Goal: Information Seeking & Learning: Learn about a topic

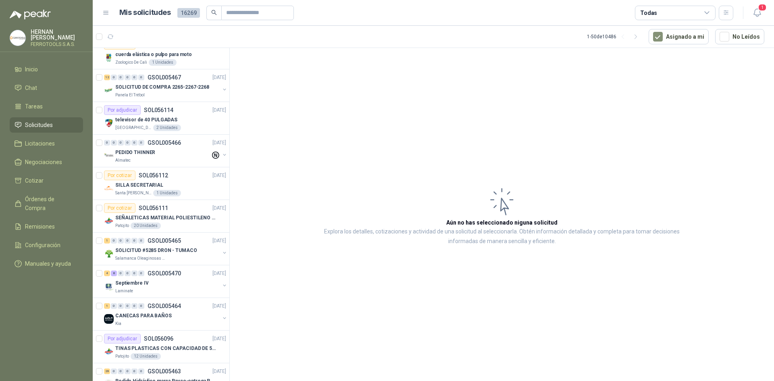
scroll to position [363, 0]
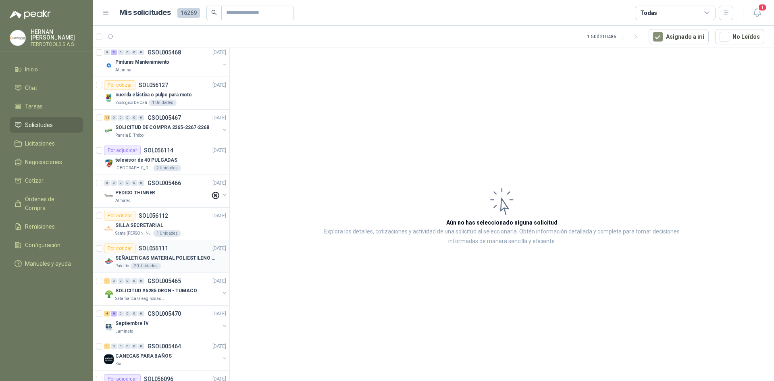
click at [101, 268] on div at bounding box center [99, 257] width 6 height 26
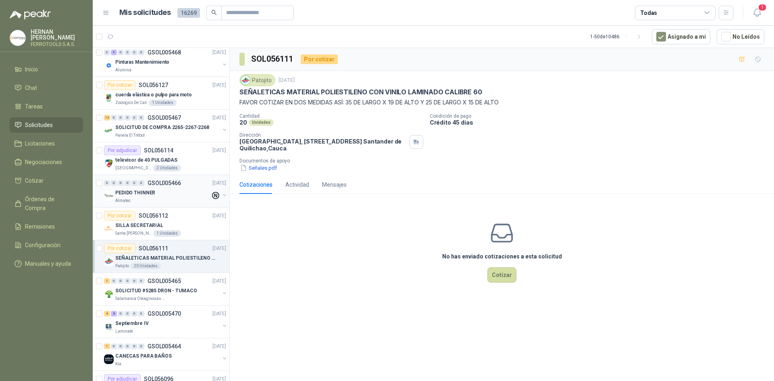
click at [169, 189] on div "PEDIDO THINNER" at bounding box center [162, 193] width 95 height 10
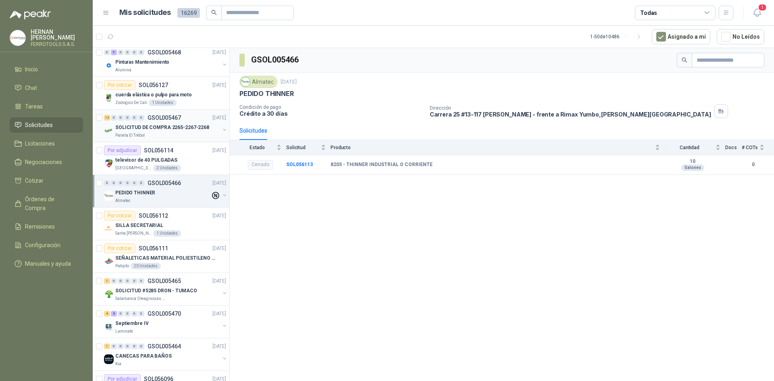
click at [194, 137] on div "Panela El Trébol" at bounding box center [167, 135] width 104 height 6
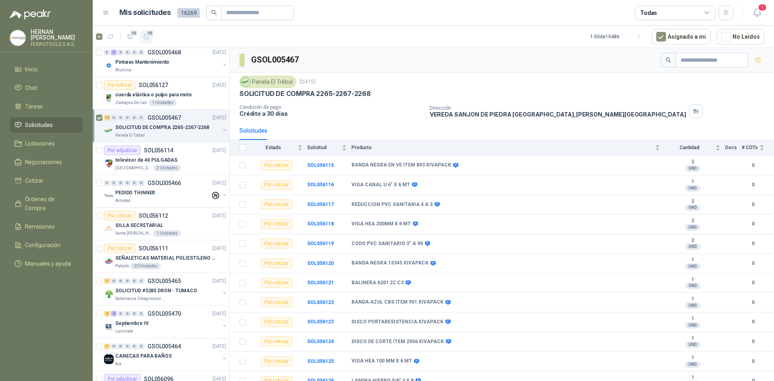
click at [149, 40] on icon "button" at bounding box center [146, 36] width 7 height 7
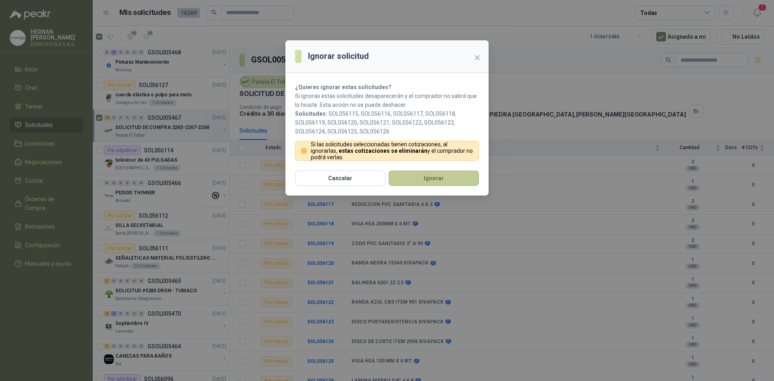
click at [432, 180] on button "Ignorar" at bounding box center [434, 178] width 90 height 15
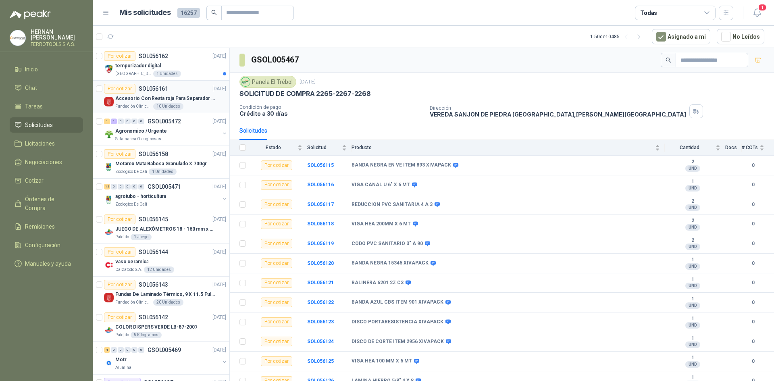
click at [194, 107] on div "Fundación Clínica Shaio 10 Unidades" at bounding box center [170, 106] width 111 height 6
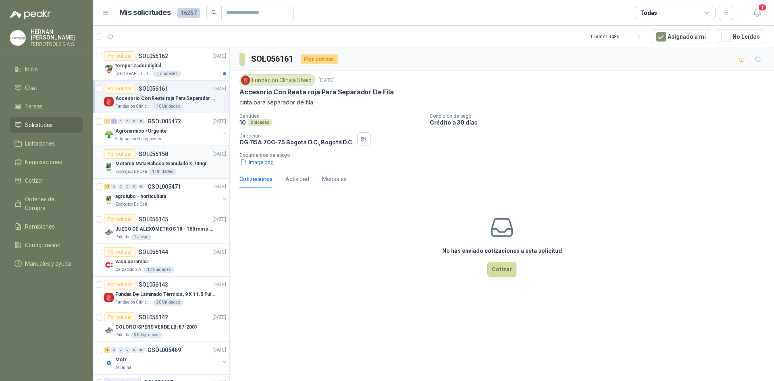
click at [198, 167] on p "Metarex Mata Babosa Granulado X 700gr" at bounding box center [161, 164] width 92 height 8
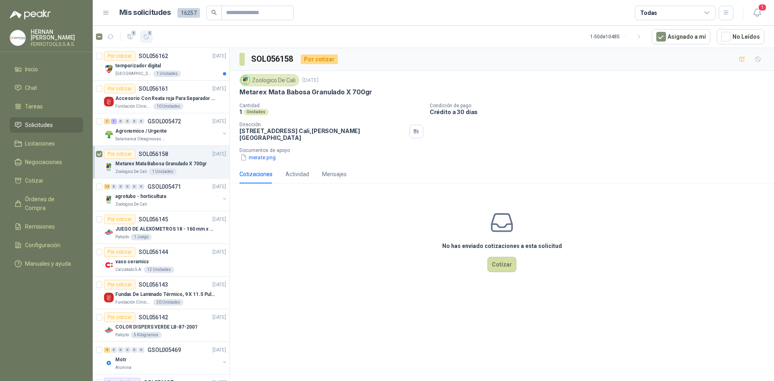
click at [149, 39] on icon "button" at bounding box center [146, 36] width 7 height 7
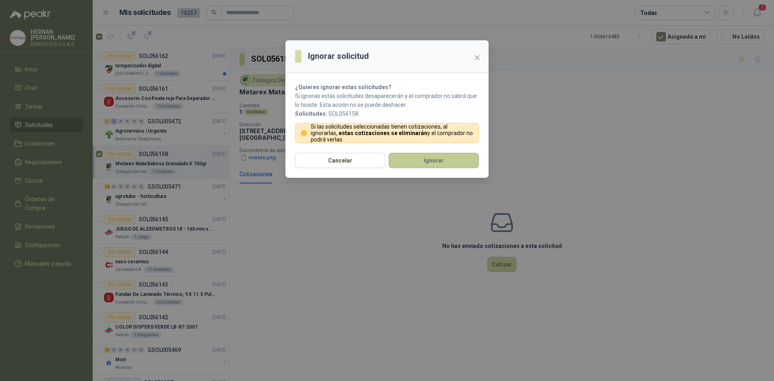
click at [439, 164] on button "Ignorar" at bounding box center [434, 160] width 90 height 15
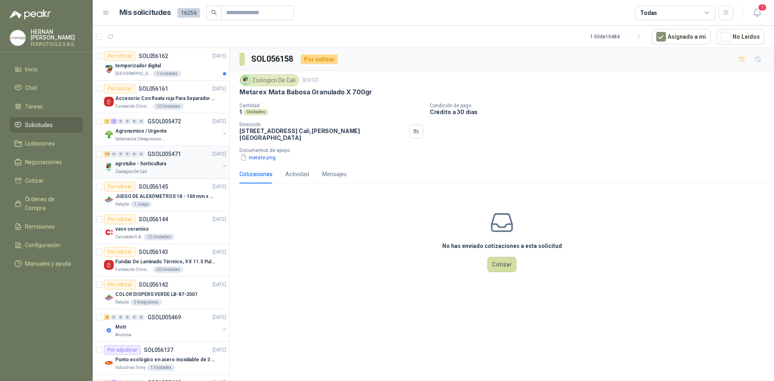
click at [178, 168] on div "agrotubo - horticultura" at bounding box center [167, 164] width 104 height 10
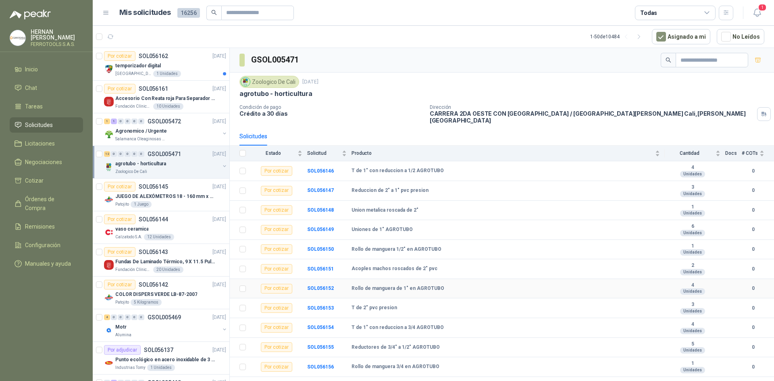
scroll to position [7, 0]
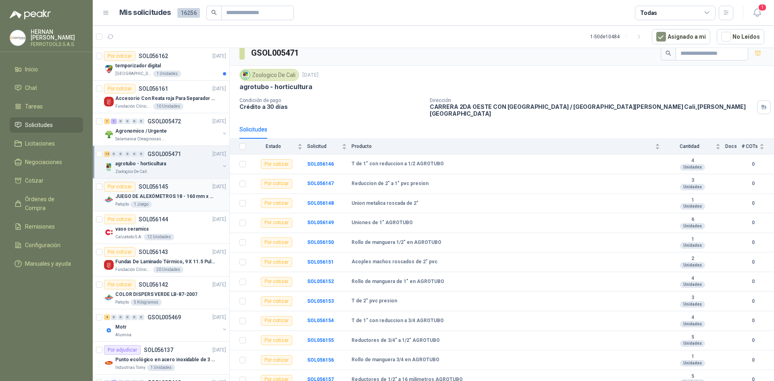
click at [181, 207] on div "Patojito 1 Juego" at bounding box center [170, 204] width 111 height 6
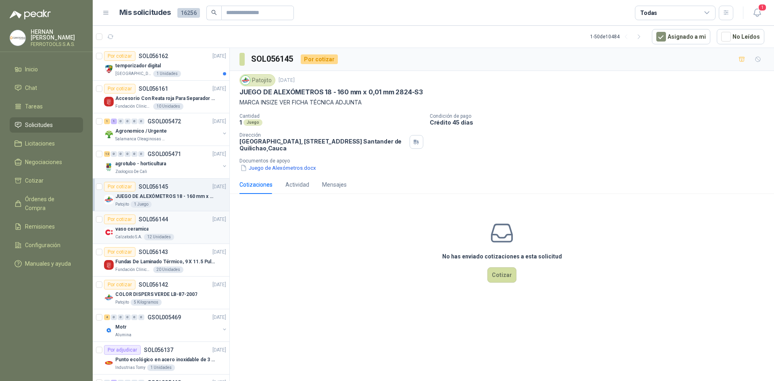
click at [181, 233] on div "vaso ceramica" at bounding box center [170, 229] width 111 height 10
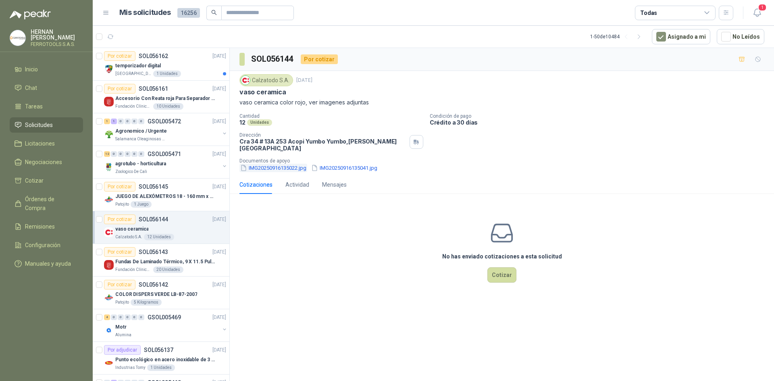
click at [279, 164] on button "IMG20250916135022.jpg" at bounding box center [273, 168] width 68 height 8
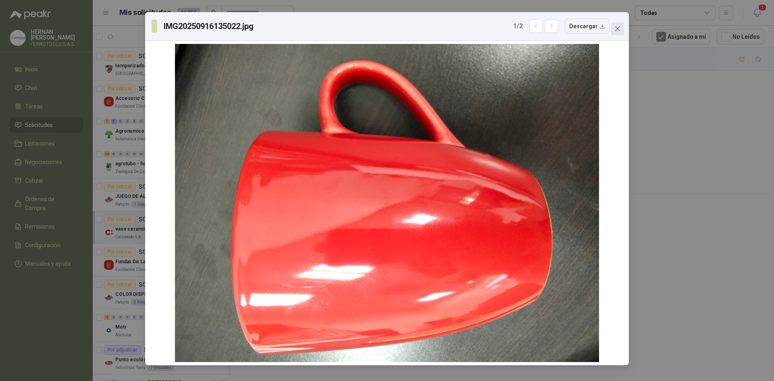
click at [623, 29] on span "Close" at bounding box center [617, 28] width 13 height 6
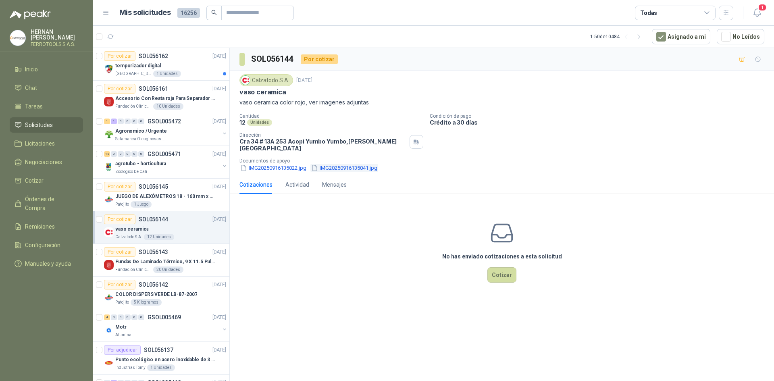
click at [358, 164] on button "IMG20250916135041.jpg" at bounding box center [344, 168] width 68 height 8
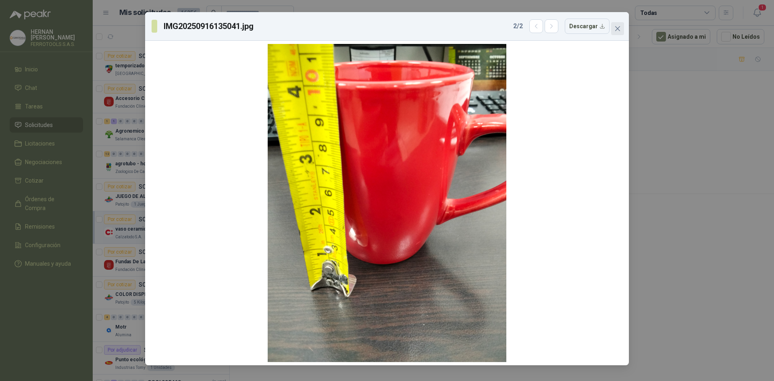
click at [618, 26] on icon "close" at bounding box center [617, 28] width 6 height 6
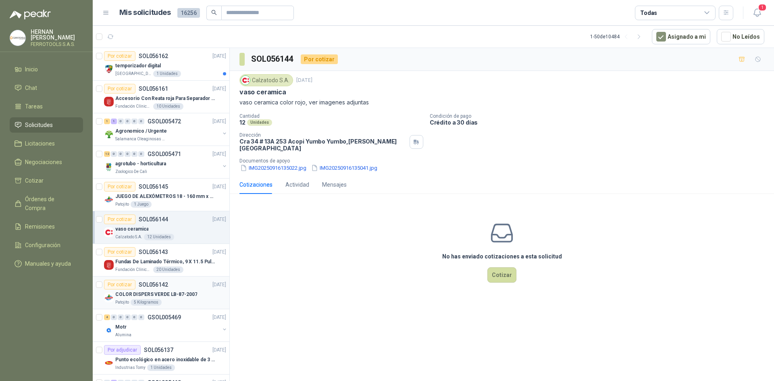
click at [195, 303] on div "Patojito 5 Kilogramos" at bounding box center [170, 302] width 111 height 6
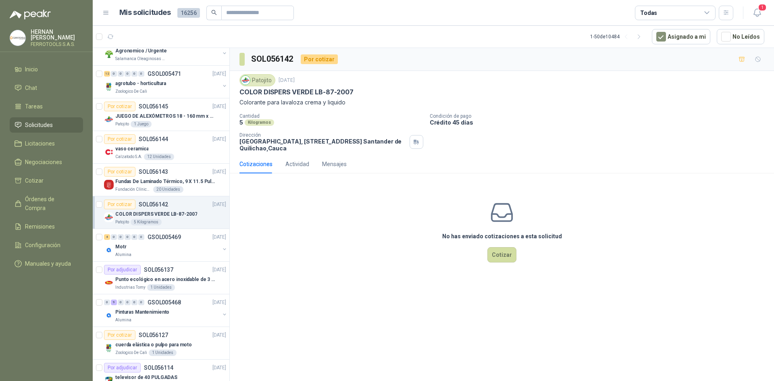
scroll to position [81, 0]
click at [189, 254] on div "Alumina" at bounding box center [167, 254] width 104 height 6
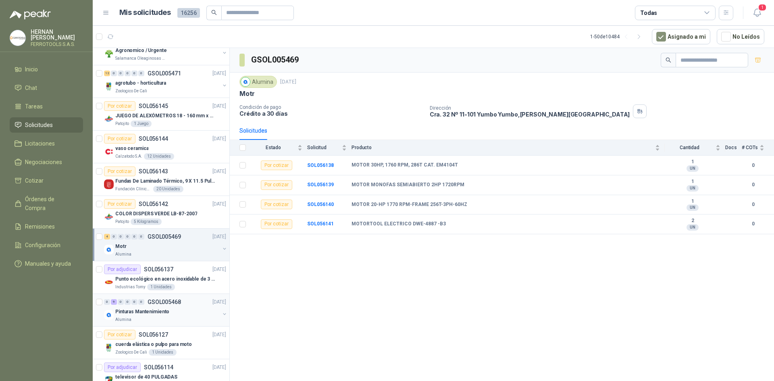
click at [183, 308] on div "Pinturas Mantenimiento" at bounding box center [167, 312] width 104 height 10
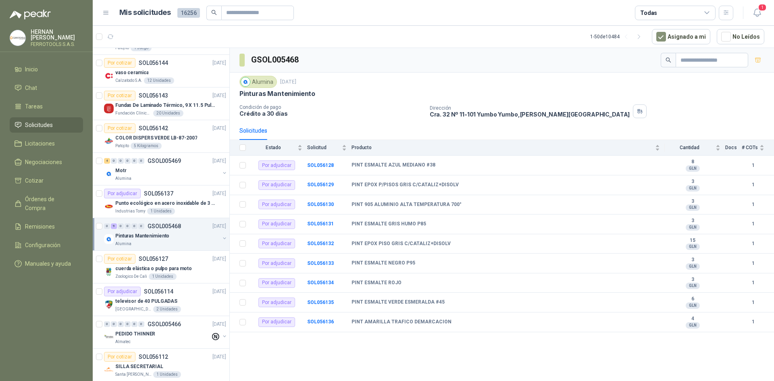
scroll to position [161, 0]
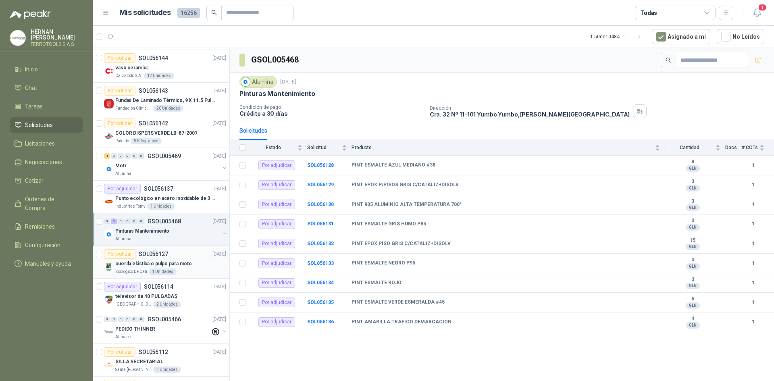
click at [181, 274] on div "Zoologico De Cali 1 Unidades" at bounding box center [170, 272] width 111 height 6
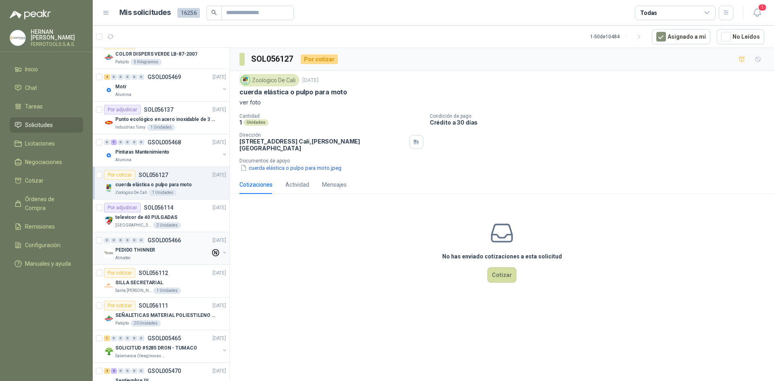
scroll to position [242, 0]
click at [192, 314] on p "SEÑALETICAS MATERIAL POLIESTILENO CON VINILO LAMINADO CALIBRE 60" at bounding box center [165, 314] width 100 height 8
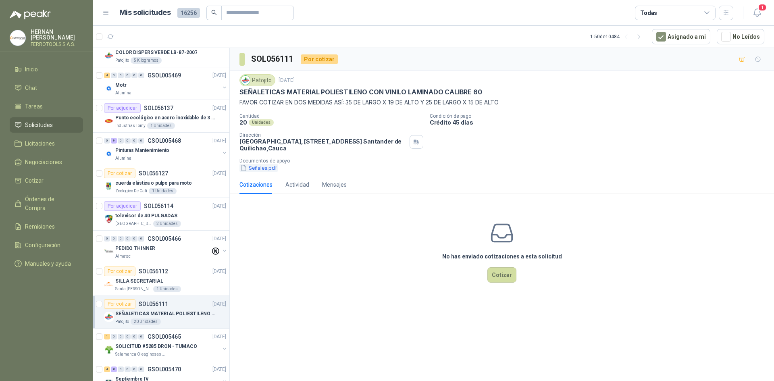
click at [266, 169] on button "Señales.pdf" at bounding box center [258, 168] width 38 height 8
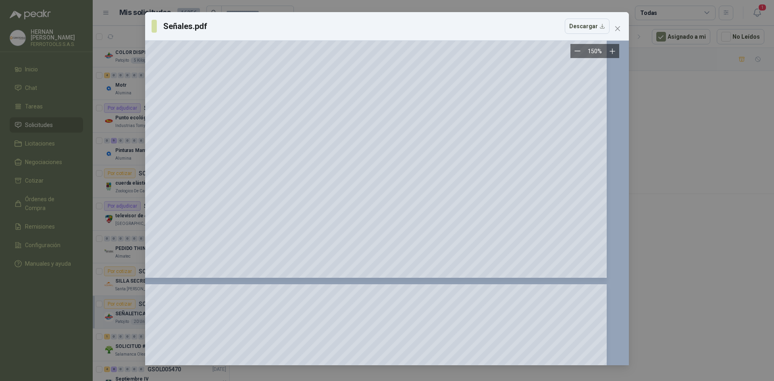
scroll to position [3991, 1304]
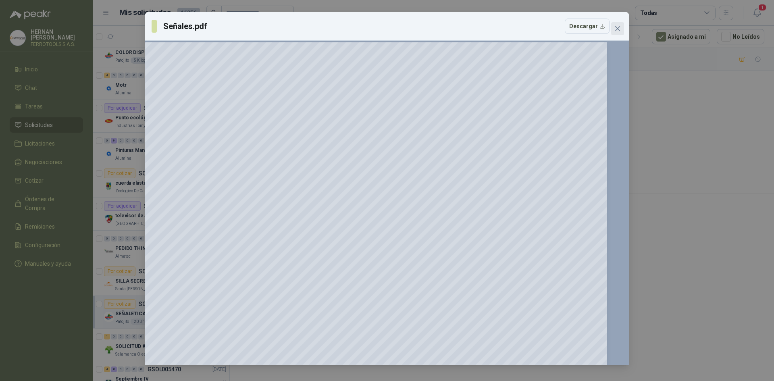
click at [620, 26] on icon "close" at bounding box center [617, 28] width 6 height 6
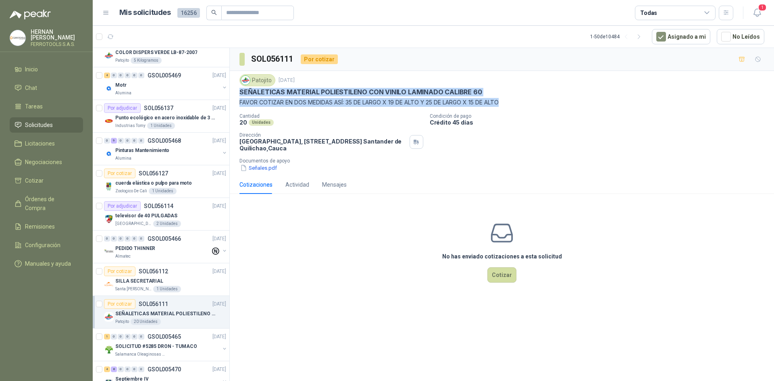
drag, startPoint x: 241, startPoint y: 92, endPoint x: 527, endPoint y: 105, distance: 286.5
click at [527, 105] on div "Patojito [DATE] SEÑALETICAS MATERIAL POLIESTILENO CON VINILO LAMINADO CALIBRE 6…" at bounding box center [501, 90] width 525 height 33
copy div "SEÑALETICAS MATERIAL POLIESTILENO CON VINILO LAMINADO CALIBRE 60 FAVOR COTIZAR …"
click at [274, 169] on button "Señales.pdf" at bounding box center [258, 168] width 38 height 8
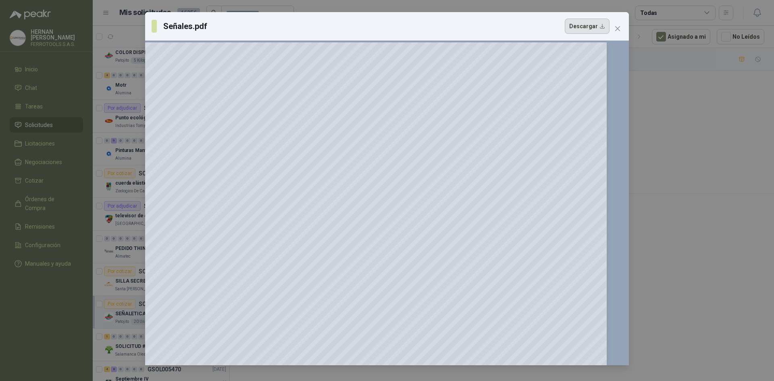
click at [587, 25] on button "Descargar" at bounding box center [587, 26] width 45 height 15
click at [619, 27] on icon "close" at bounding box center [617, 28] width 5 height 5
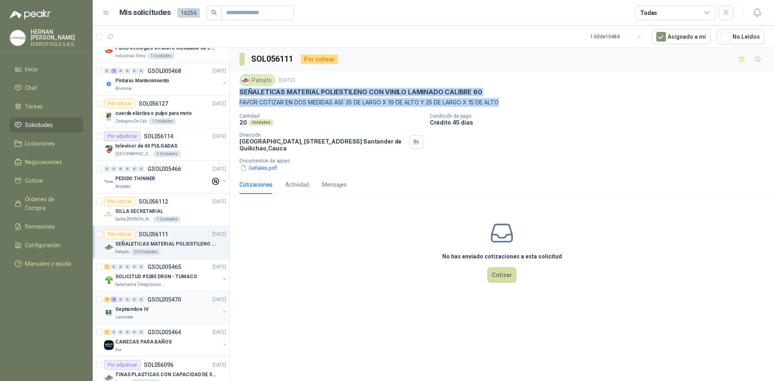
scroll to position [323, 0]
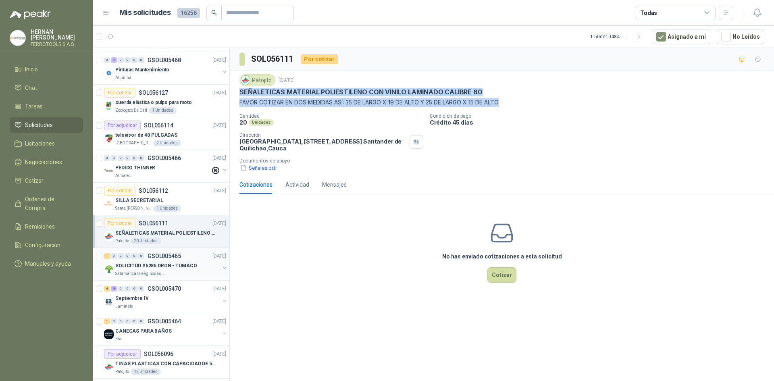
click at [181, 259] on div "1 0 0 0 0 0 GSOL005465 [DATE]" at bounding box center [166, 256] width 124 height 10
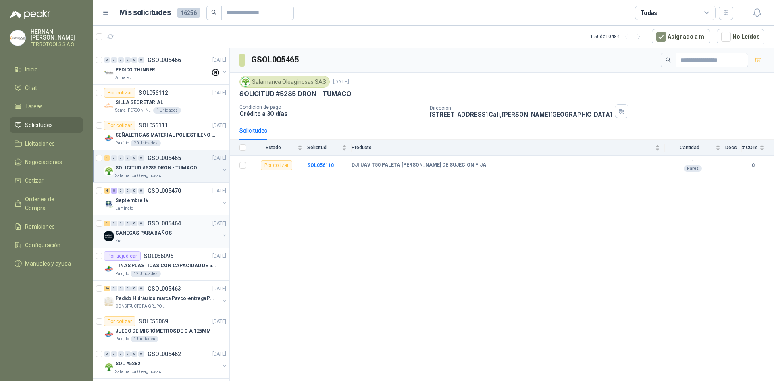
scroll to position [484, 0]
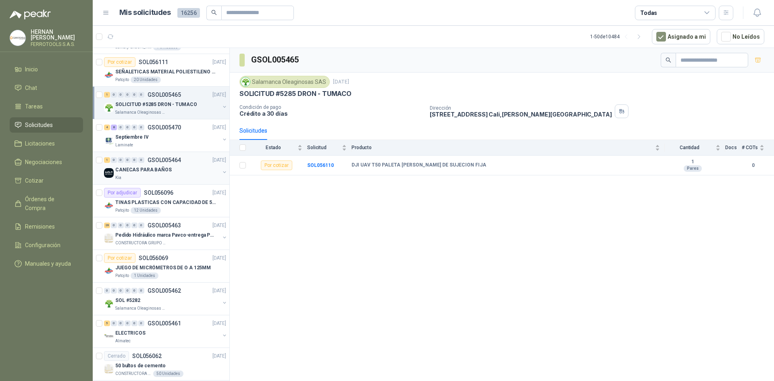
click at [160, 175] on div "Kia" at bounding box center [167, 178] width 104 height 6
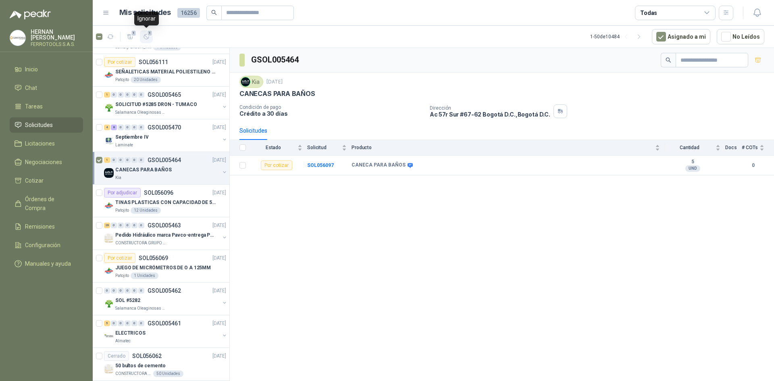
click at [148, 33] on span "1" at bounding box center [150, 33] width 6 height 6
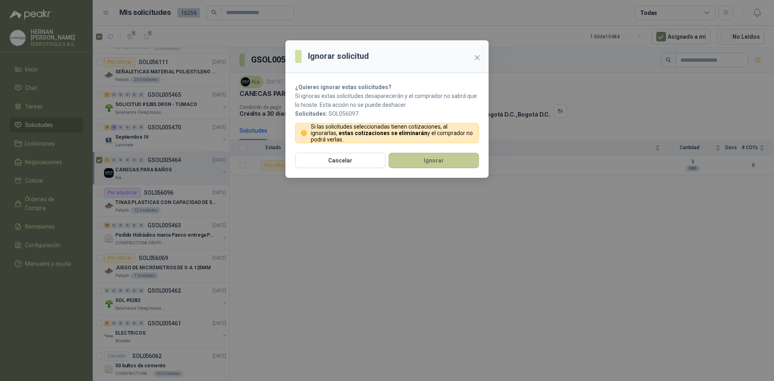
click at [435, 156] on button "Ignorar" at bounding box center [434, 160] width 90 height 15
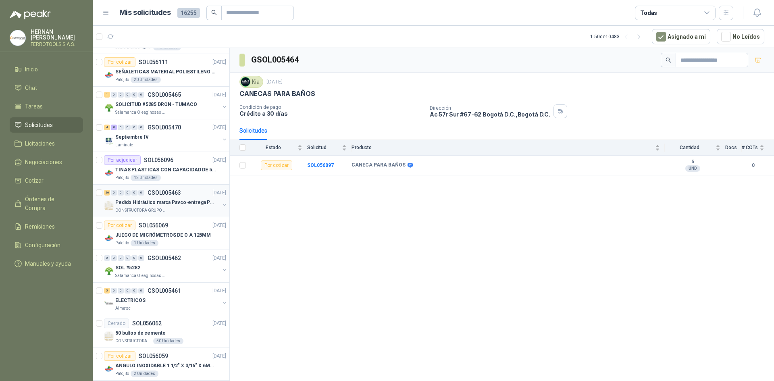
click at [171, 212] on div "CONSTRUCTORA GRUPO FIP" at bounding box center [167, 210] width 104 height 6
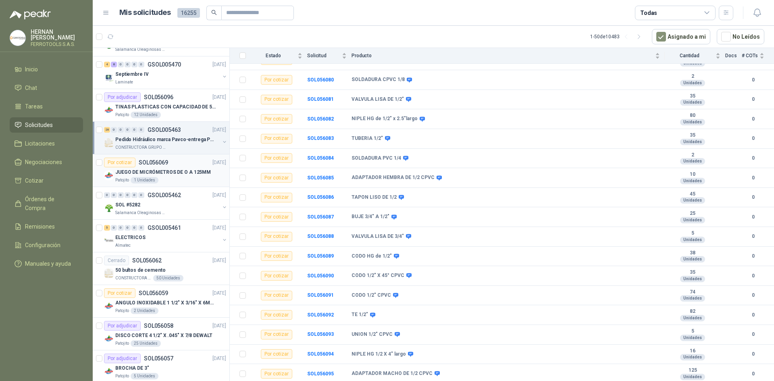
scroll to position [605, 0]
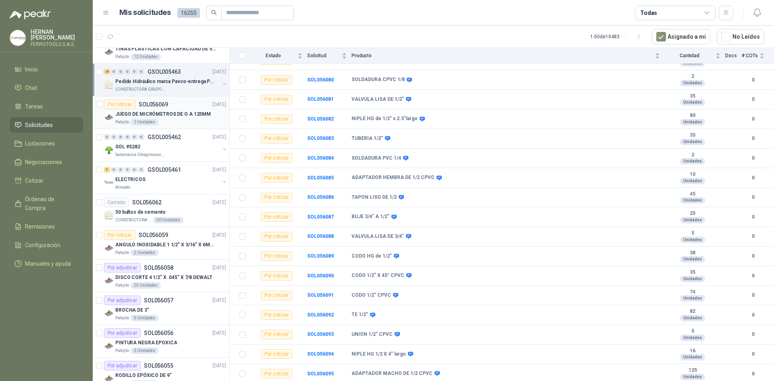
click at [183, 123] on div "Patojito 1 Unidades" at bounding box center [170, 122] width 111 height 6
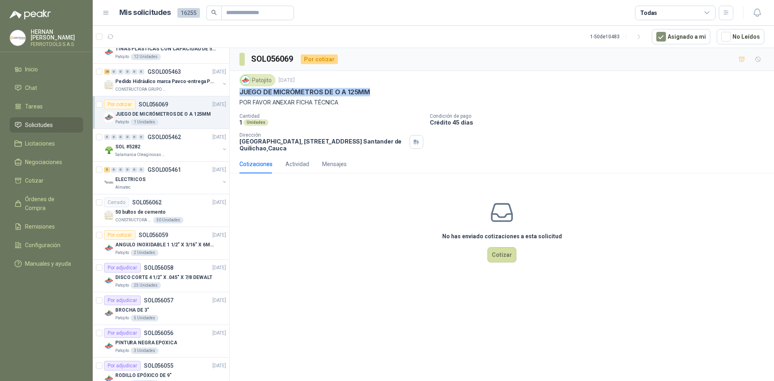
drag, startPoint x: 240, startPoint y: 92, endPoint x: 377, endPoint y: 90, distance: 137.1
click at [377, 90] on div "JUEGO DE MICRÓMETROS DE O A 125MM" at bounding box center [501, 92] width 525 height 8
copy p "JUEGO DE MICRÓMETROS DE O A 125MM"
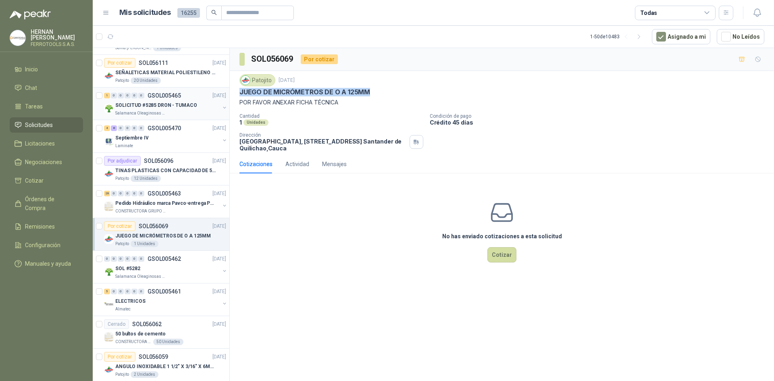
scroll to position [484, 0]
click at [189, 183] on article "Por adjudicar SOL056096 [DATE] TINAS PLASTICAS CON CAPACIDAD DE 50 KG Patojito …" at bounding box center [161, 168] width 137 height 33
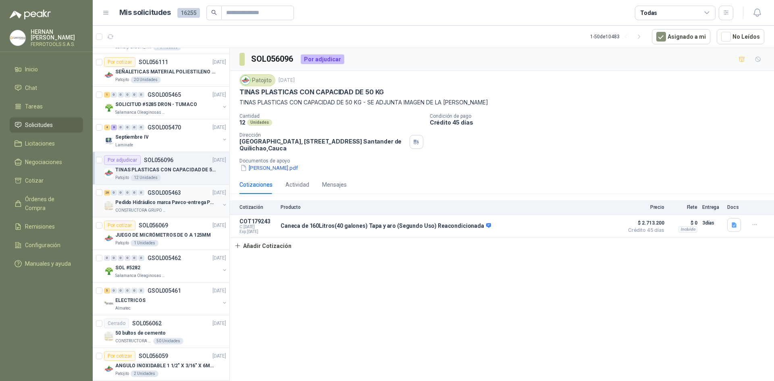
scroll to position [524, 0]
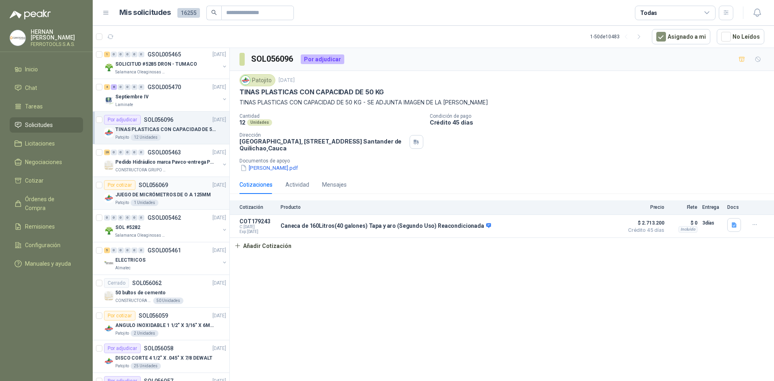
click at [184, 204] on div "Patojito 1 Unidades" at bounding box center [170, 203] width 111 height 6
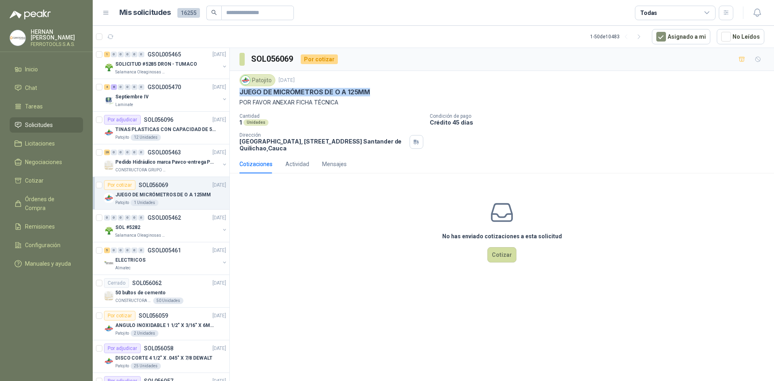
drag, startPoint x: 373, startPoint y: 92, endPoint x: 239, endPoint y: 92, distance: 133.0
click at [239, 92] on div "JUEGO DE MICRÓMETROS DE O A 125MM" at bounding box center [501, 92] width 525 height 8
copy p "JUEGO DE MICRÓMETROS DE O A 125MM"
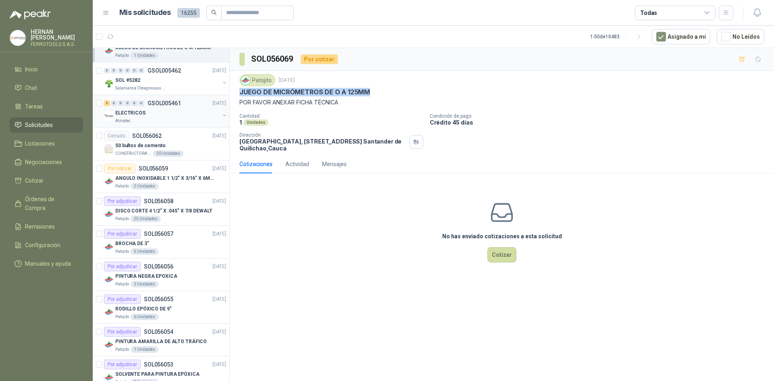
scroll to position [685, 0]
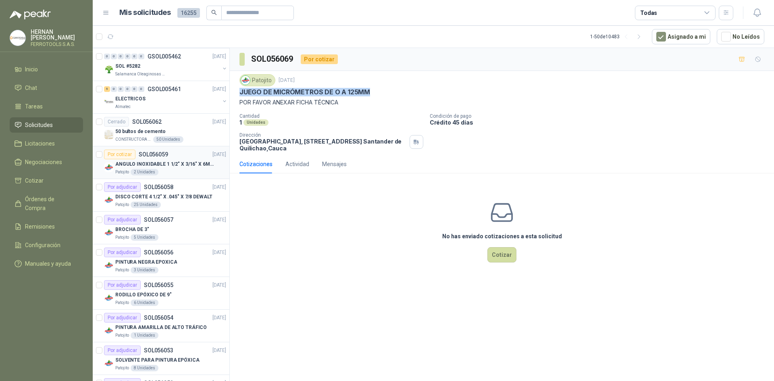
click at [181, 167] on p "ANGULO INOXIDABLE 1 1/2" X 3/16" X 6MTS" at bounding box center [165, 164] width 100 height 8
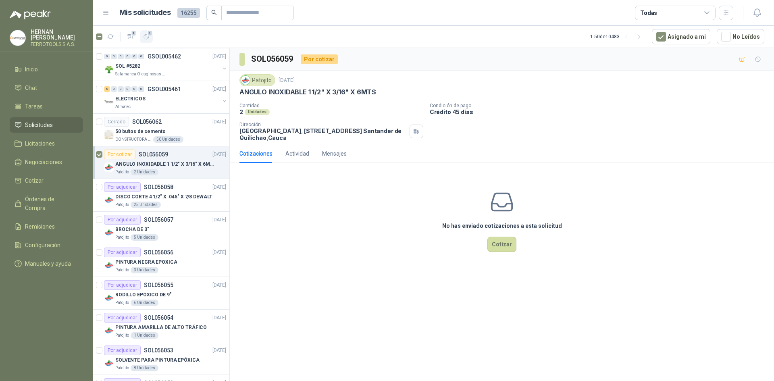
click at [147, 41] on button "1" at bounding box center [146, 36] width 13 height 13
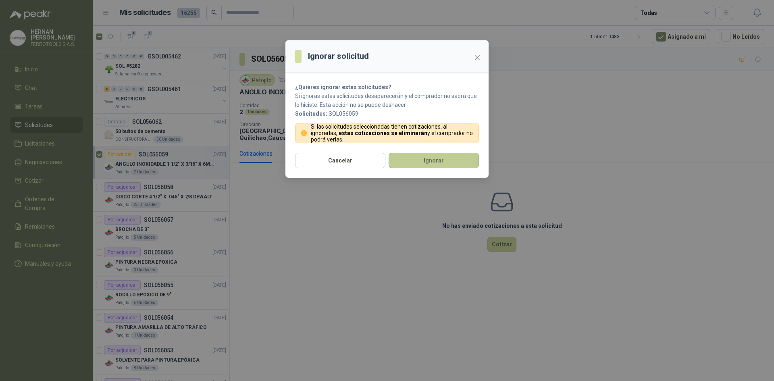
click at [458, 158] on button "Ignorar" at bounding box center [434, 160] width 90 height 15
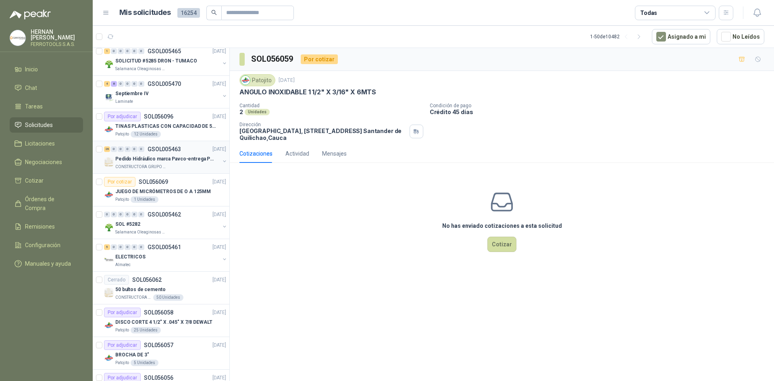
scroll to position [524, 0]
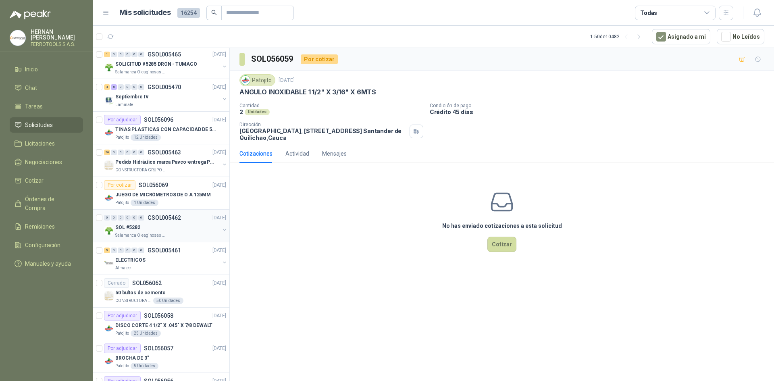
click at [186, 230] on div "SOL #5282" at bounding box center [167, 228] width 104 height 10
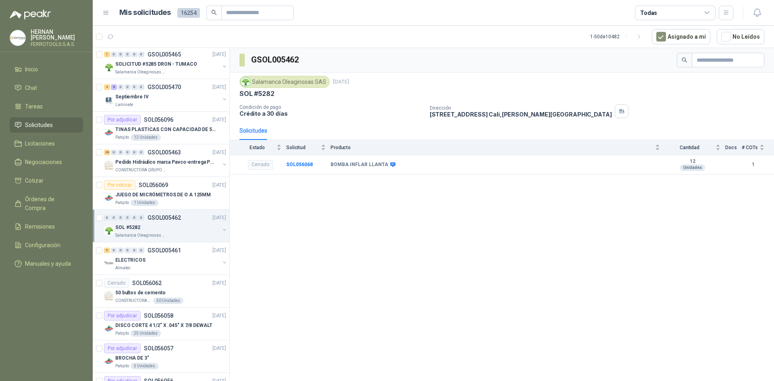
scroll to position [564, 0]
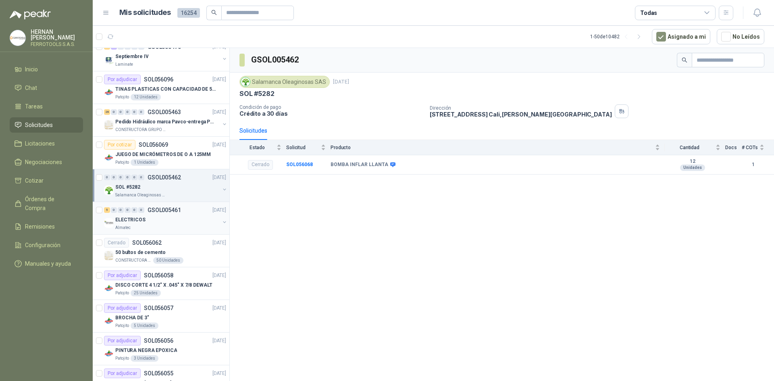
click at [185, 225] on div "Almatec" at bounding box center [167, 228] width 104 height 6
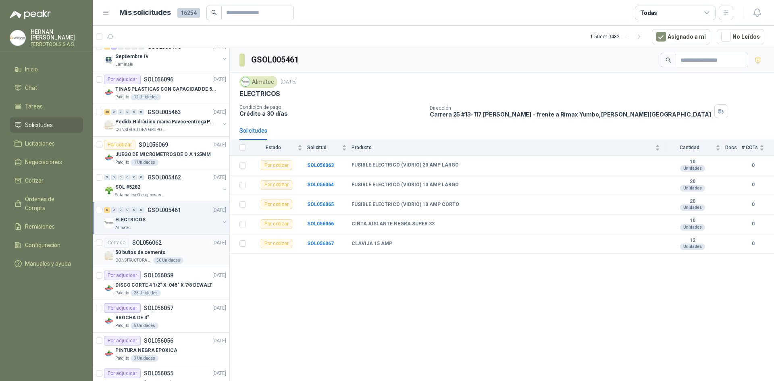
click at [182, 245] on div "Cerrado SOL056062 [DATE]" at bounding box center [165, 243] width 122 height 10
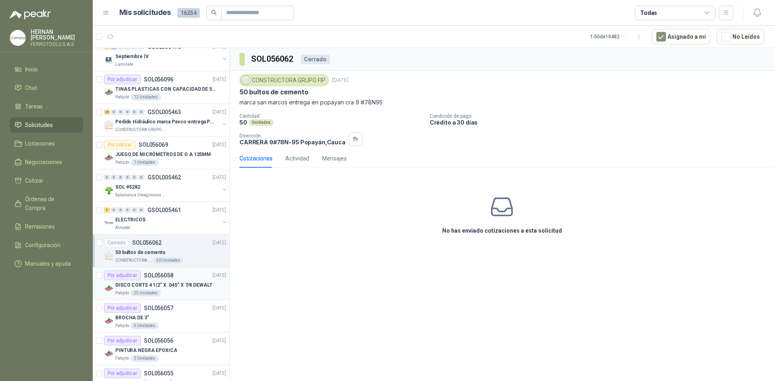
click at [183, 280] on div "DISCO CORTE 4 1/2" X .045" X 7/8 DEWALT" at bounding box center [170, 285] width 111 height 10
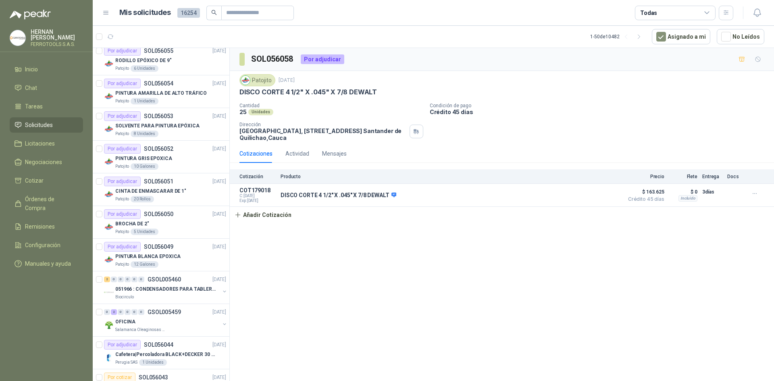
scroll to position [927, 0]
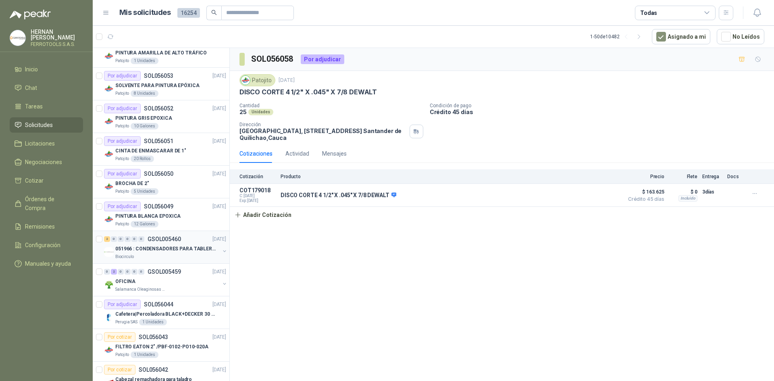
click at [183, 261] on div "2 0 0 0 0 0 GSOL005460 [DATE] 051966 : CONDENSADORES PARA TABLERO PRINCIPAL L1 …" at bounding box center [161, 247] width 137 height 33
click at [170, 250] on p "051966 : CONDENSADORES PARA TABLERO PRINCIPAL L1" at bounding box center [165, 249] width 100 height 8
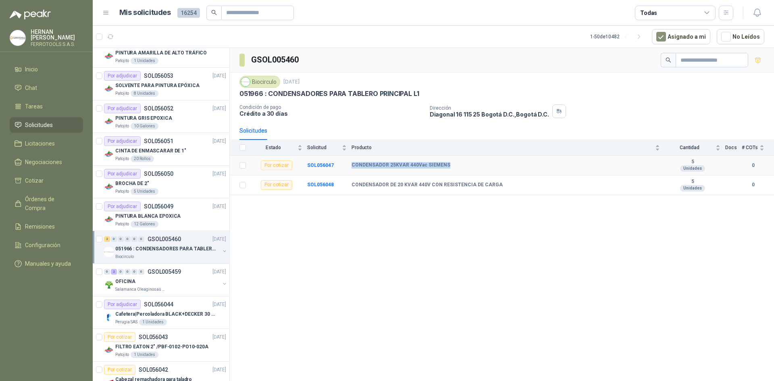
drag, startPoint x: 373, startPoint y: 164, endPoint x: 460, endPoint y: 163, distance: 86.7
click at [460, 163] on tr "Por cotizar SOL056047 CONDENSADOR 25KVAR 440Vac SIEMENS 5 Unidades 0" at bounding box center [502, 166] width 544 height 20
click at [148, 40] on icon "button" at bounding box center [146, 36] width 7 height 7
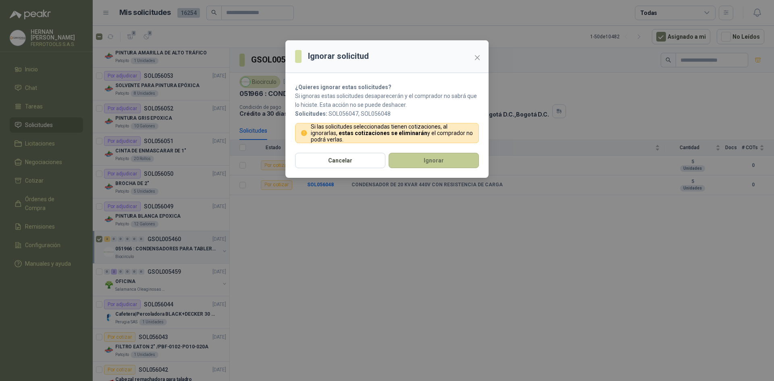
click at [411, 163] on button "Ignorar" at bounding box center [434, 160] width 90 height 15
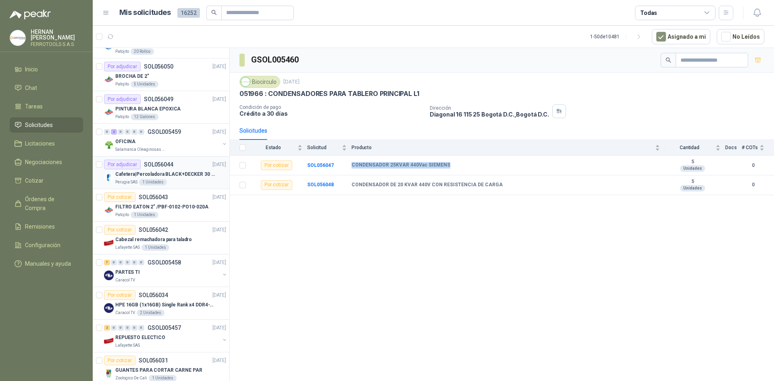
scroll to position [1048, 0]
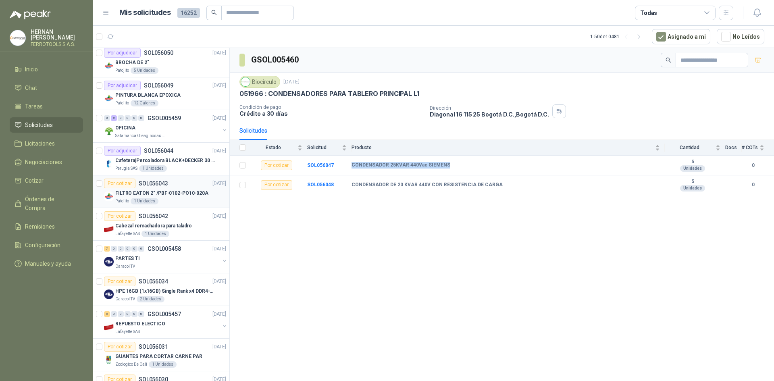
click at [187, 198] on div "Patojito 1 Unidades" at bounding box center [170, 201] width 111 height 6
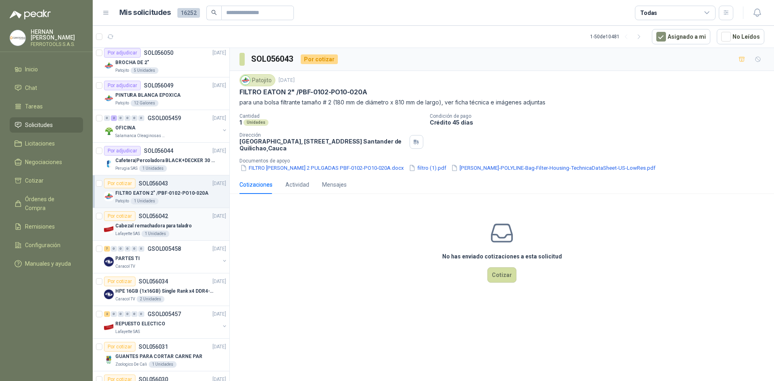
click at [196, 234] on div "Lafayette SAS 1 Unidades" at bounding box center [170, 234] width 111 height 6
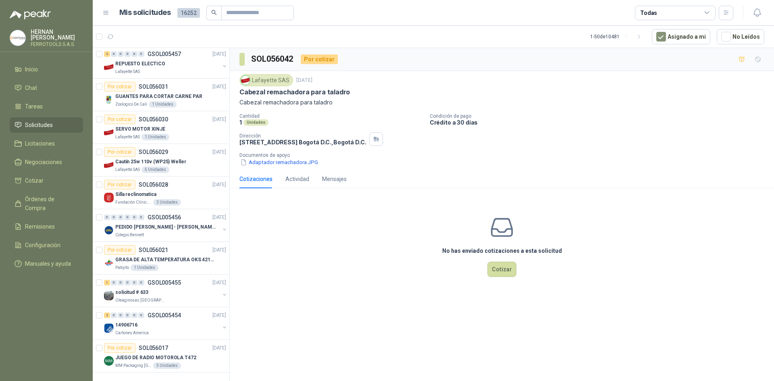
scroll to position [1315, 0]
click at [200, 101] on div "Zoologico De Cali 1 Unidades" at bounding box center [170, 104] width 111 height 6
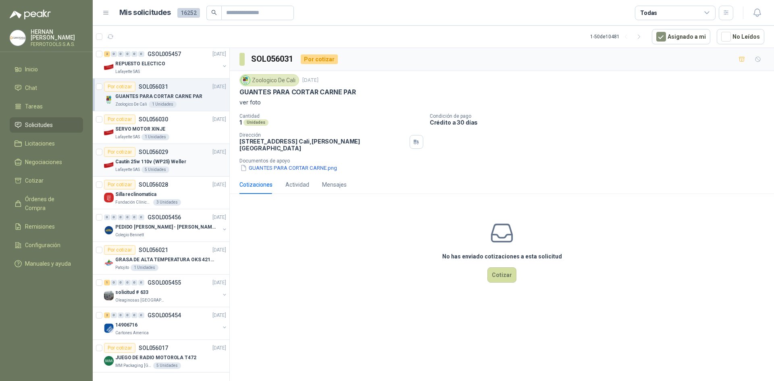
click at [196, 167] on div "Lafayette SAS 5 Unidades" at bounding box center [170, 170] width 111 height 6
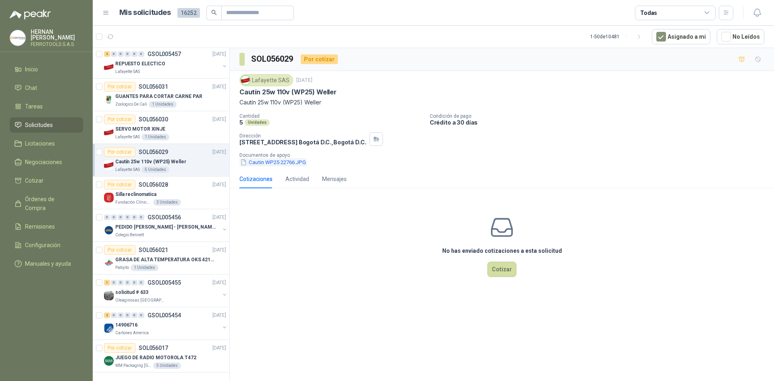
click at [279, 164] on button "Cautin WP25 22766.JPG" at bounding box center [272, 162] width 67 height 8
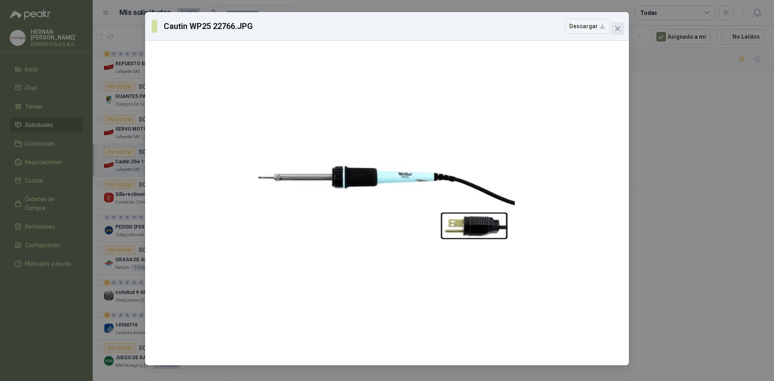
click at [618, 27] on icon "close" at bounding box center [617, 28] width 6 height 6
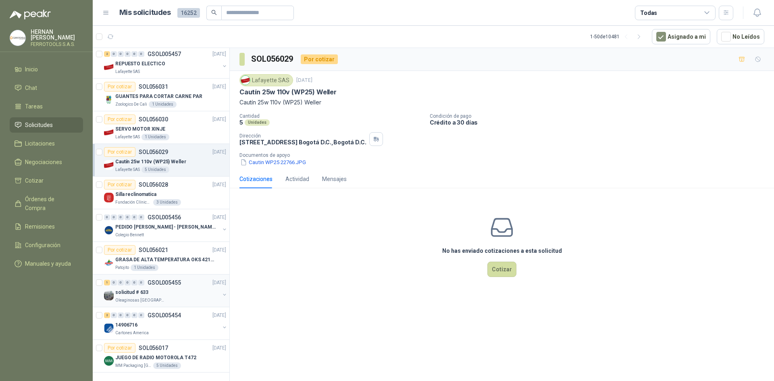
click at [173, 287] on div "solicitud # 633" at bounding box center [167, 292] width 104 height 10
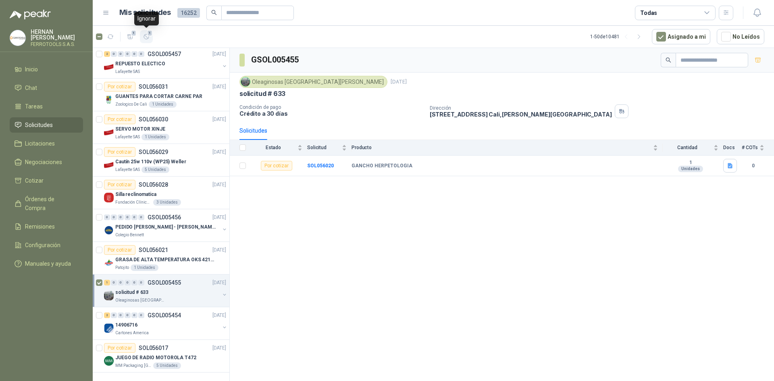
click at [145, 36] on icon "button" at bounding box center [146, 36] width 7 height 7
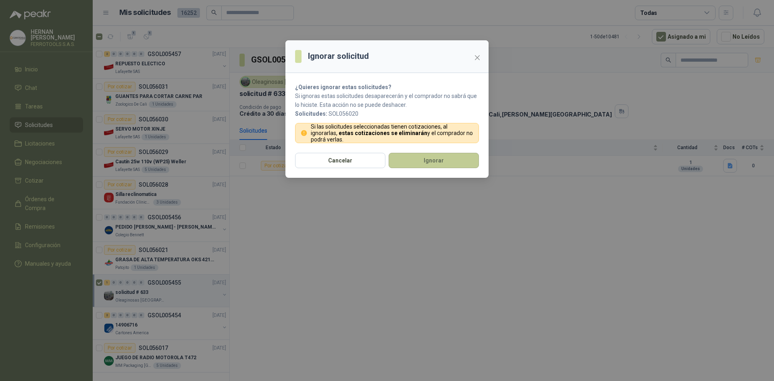
click at [453, 159] on button "Ignorar" at bounding box center [434, 160] width 90 height 15
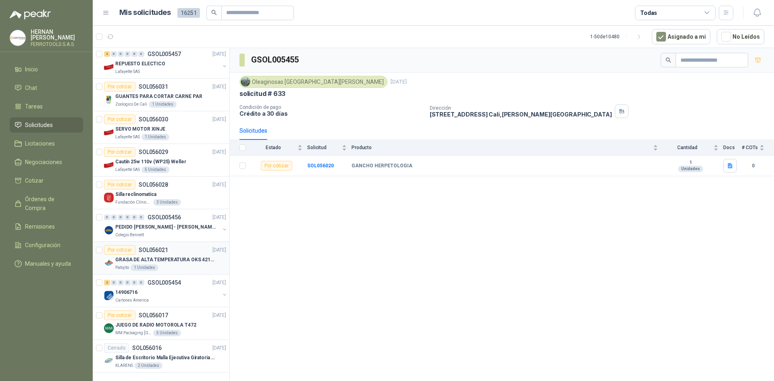
click at [173, 264] on div "Patojito 1 Unidades" at bounding box center [170, 267] width 111 height 6
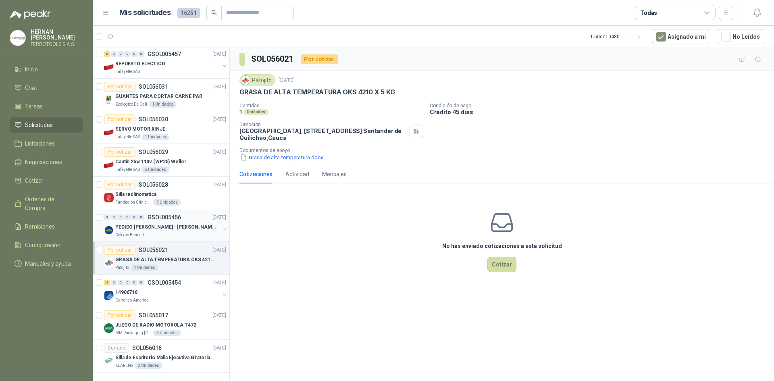
click at [179, 223] on div "PEDIDO [PERSON_NAME] - [PERSON_NAME]" at bounding box center [167, 227] width 104 height 10
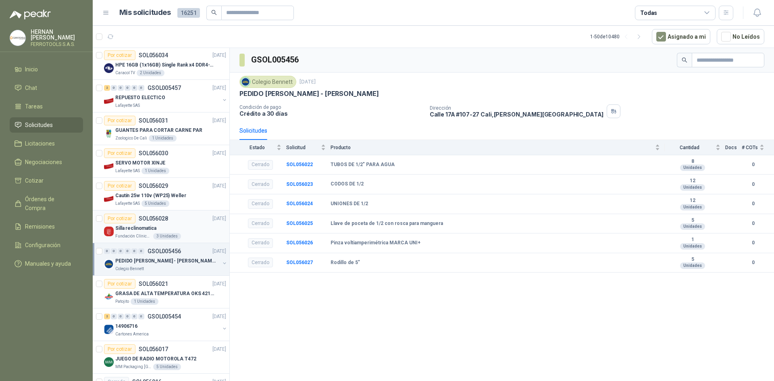
scroll to position [1234, 0]
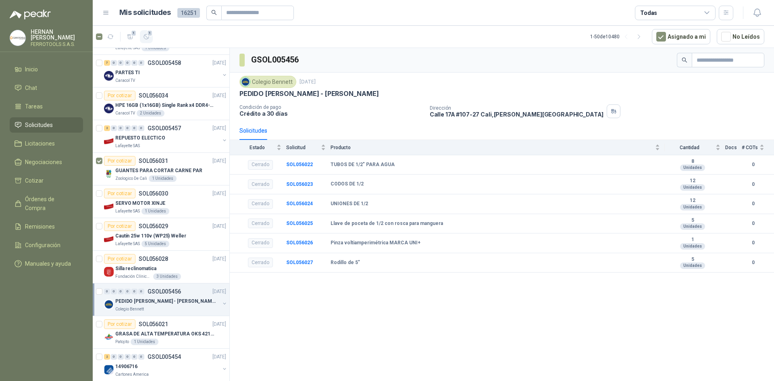
click at [151, 34] on span "1" at bounding box center [150, 33] width 6 height 6
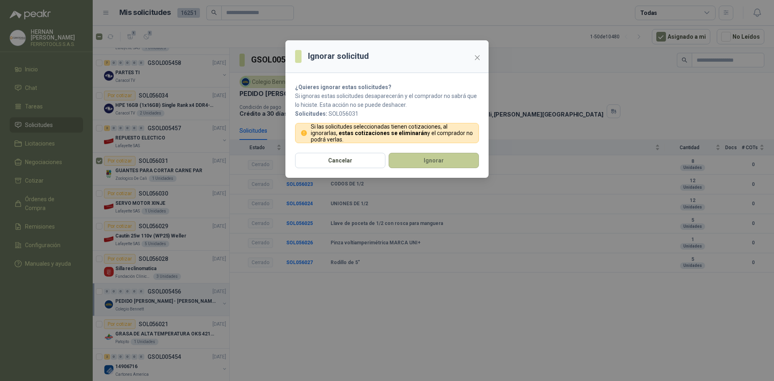
click at [455, 160] on button "Ignorar" at bounding box center [434, 160] width 90 height 15
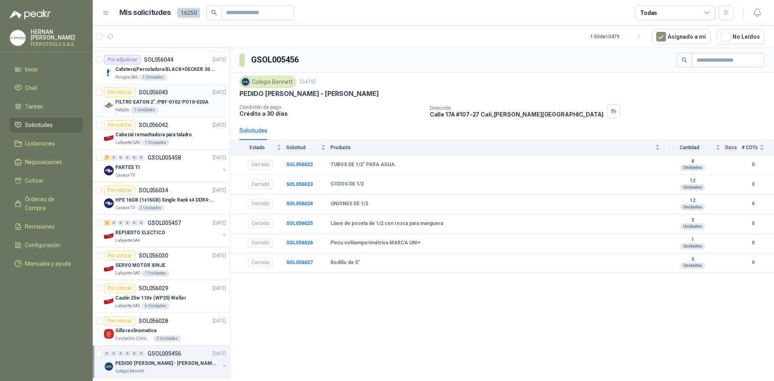
scroll to position [1153, 0]
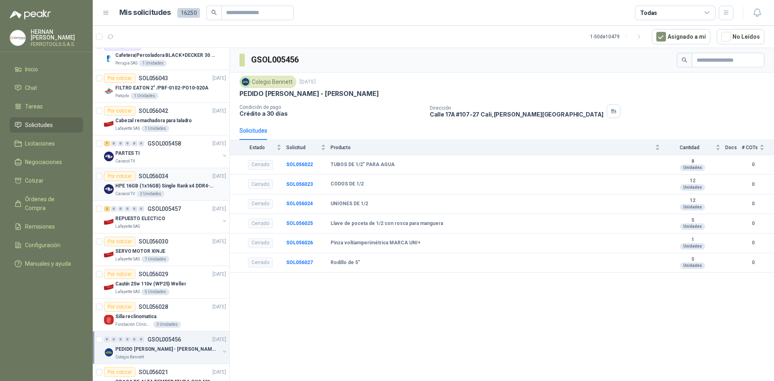
click at [181, 185] on p "HPE 16GB (1x16GB) Single Rank x4 DDR4-2400" at bounding box center [165, 186] width 100 height 8
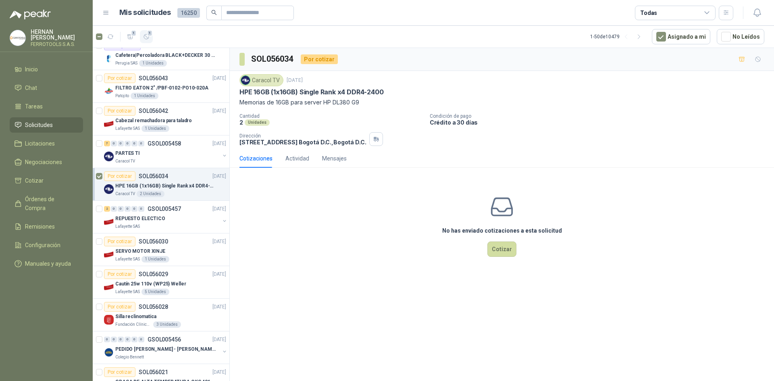
click at [148, 35] on span "1" at bounding box center [150, 33] width 6 height 6
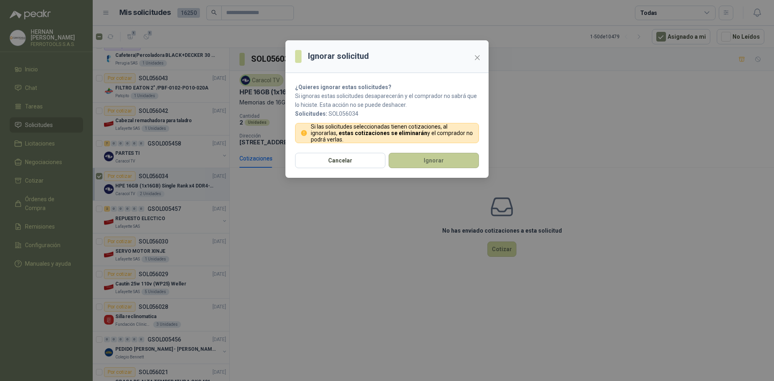
click at [446, 157] on button "Ignorar" at bounding box center [434, 160] width 90 height 15
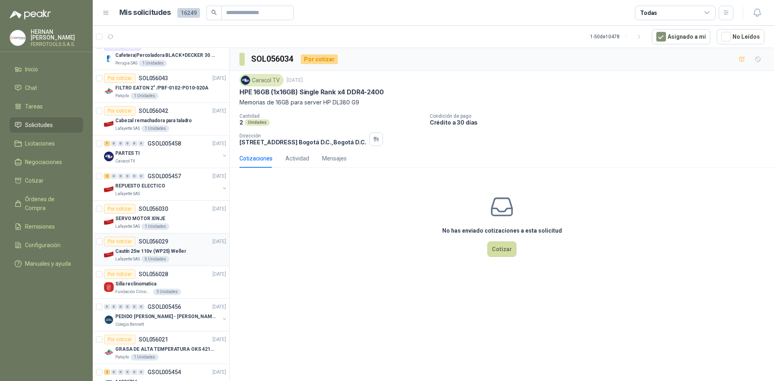
scroll to position [1194, 0]
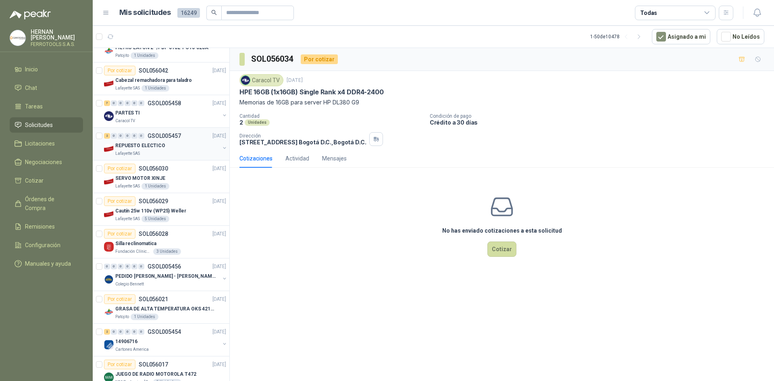
click at [175, 150] on div "Lafayette SAS" at bounding box center [167, 153] width 104 height 6
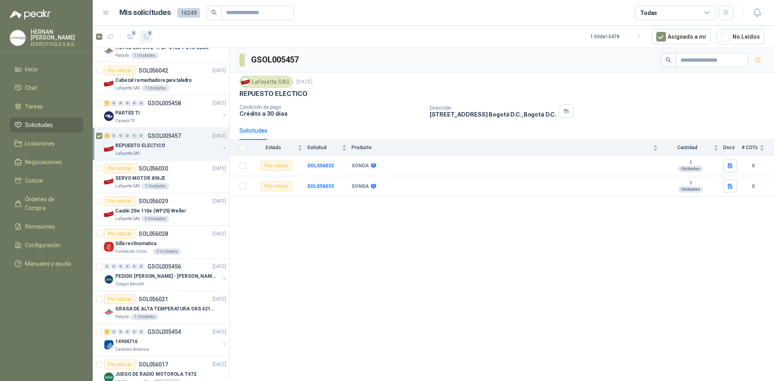
click at [150, 33] on span "2" at bounding box center [150, 33] width 6 height 6
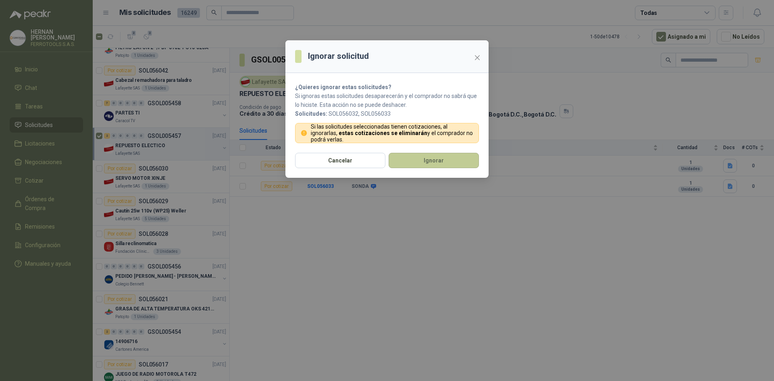
click at [414, 157] on button "Ignorar" at bounding box center [434, 160] width 90 height 15
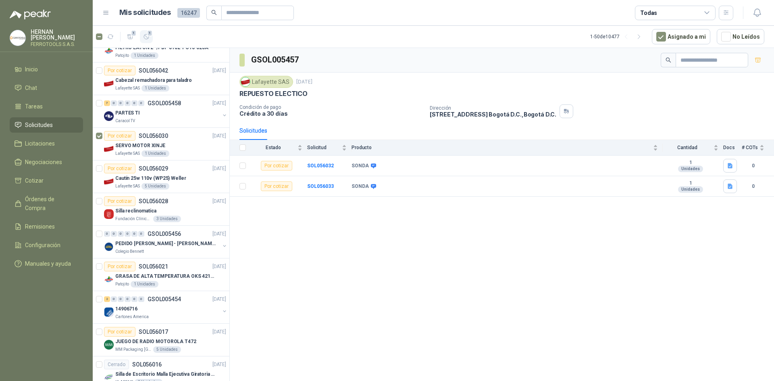
click at [147, 40] on icon "button" at bounding box center [146, 36] width 7 height 7
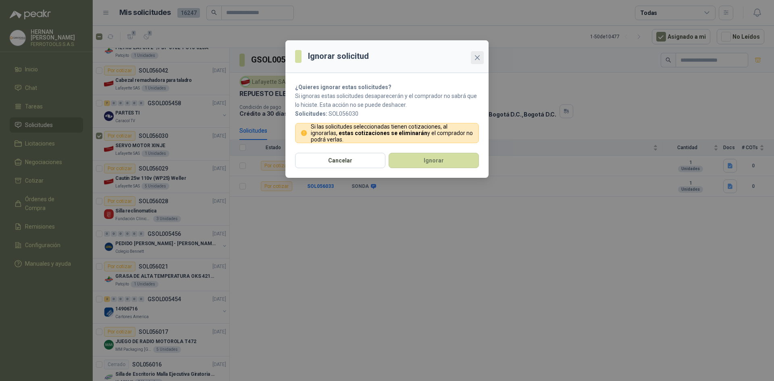
click at [473, 57] on span "Close" at bounding box center [477, 57] width 13 height 6
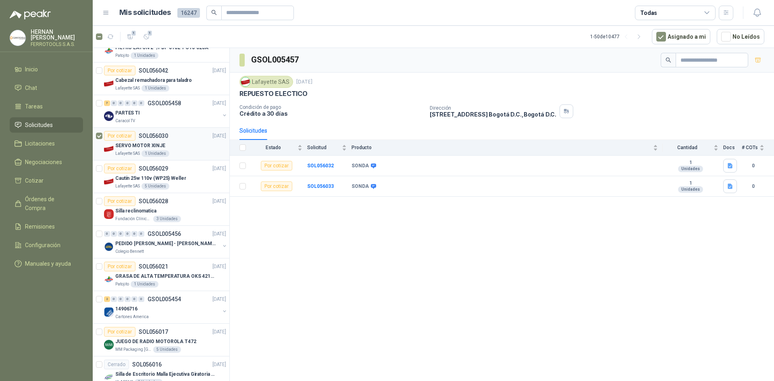
click at [192, 154] on div "Lafayette SAS 1 Unidades" at bounding box center [170, 153] width 111 height 6
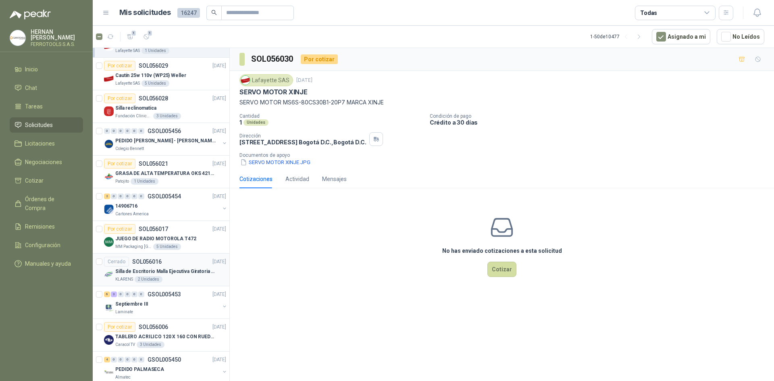
scroll to position [1315, 0]
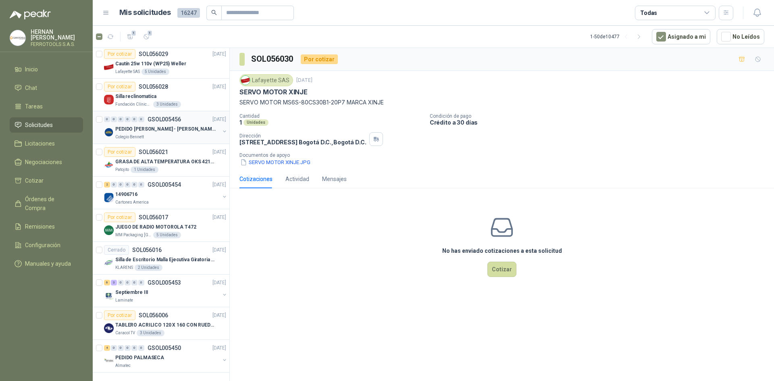
click at [179, 136] on div "0 0 0 0 0 0 GSOL005456 [DATE] PEDIDO [PERSON_NAME] - [PERSON_NAME] Colegio [PER…" at bounding box center [161, 127] width 137 height 33
click at [189, 114] on div "0 0 0 0 0 0 GSOL005456 [DATE]" at bounding box center [166, 119] width 124 height 10
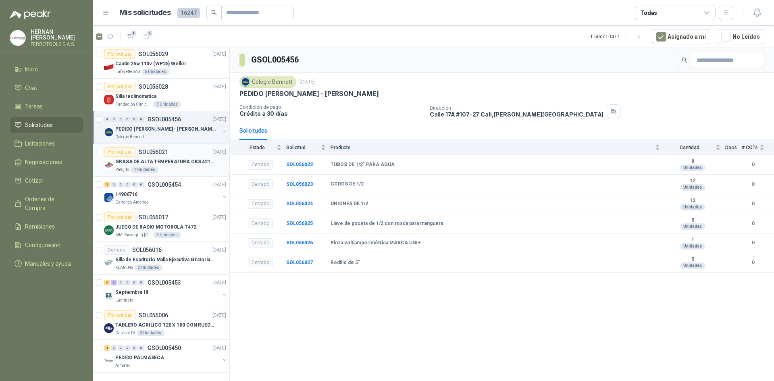
click at [195, 158] on p "GRASA DE ALTA TEMPERATURA OKS 4210 X 5 KG" at bounding box center [165, 162] width 100 height 8
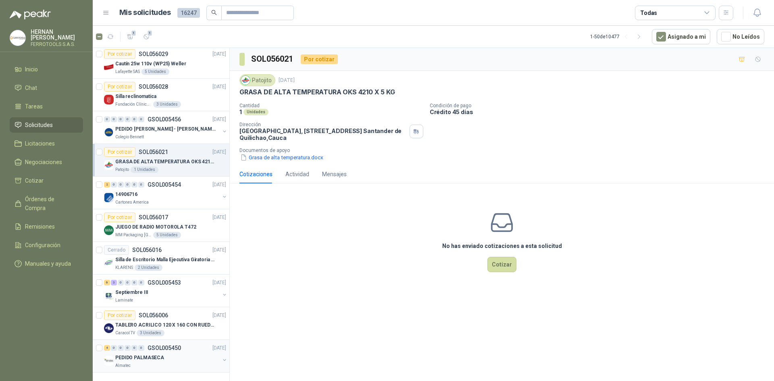
click at [184, 353] on div "PEDIDO PALMASECA" at bounding box center [167, 358] width 104 height 10
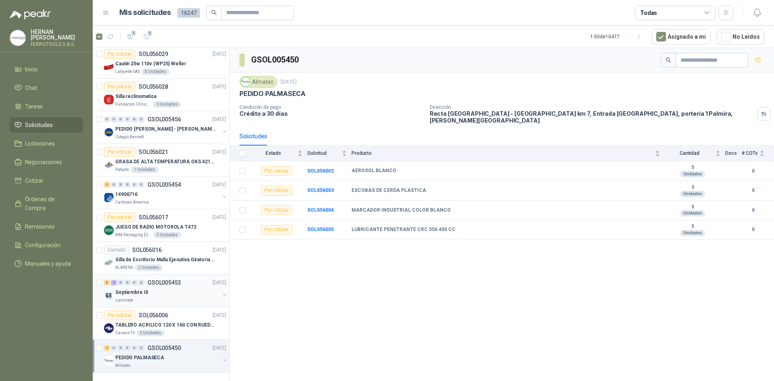
click at [176, 297] on div "Laminate" at bounding box center [167, 300] width 104 height 6
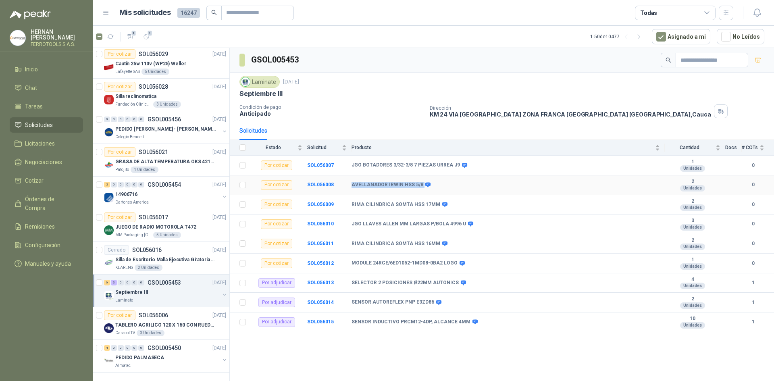
drag, startPoint x: 351, startPoint y: 185, endPoint x: 426, endPoint y: 186, distance: 74.6
click at [425, 186] on tr "Por cotizar SOL056008 AVELLANADOR [PERSON_NAME] HSS 5/8 2 Unidades 0" at bounding box center [502, 185] width 544 height 20
copy tr "AVELLANADOR IRWIN HSS 5/8"
drag, startPoint x: 435, startPoint y: 203, endPoint x: 339, endPoint y: 203, distance: 95.1
click at [339, 203] on tr "Por cotizar SOL056009 RIMA CILINDRICA SOMTA HSS 17MM 2 Unidades 0" at bounding box center [502, 205] width 544 height 20
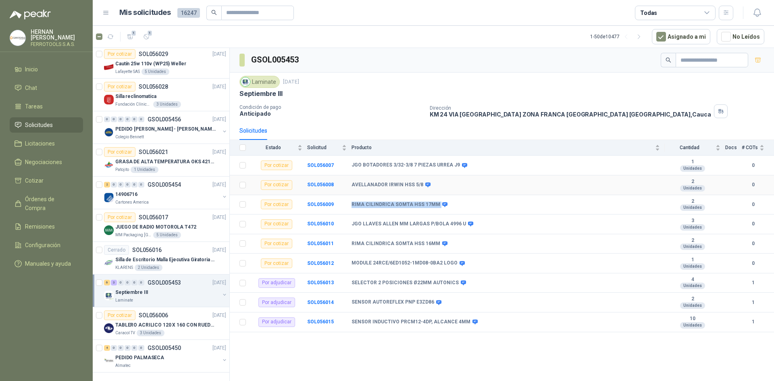
copy tr "RIMA CILINDRICA SOMTA HSS 17MM"
drag, startPoint x: 460, startPoint y: 223, endPoint x: 353, endPoint y: 221, distance: 106.5
click at [353, 221] on td "JGO LLAVES ALLEN MM LARGAS P/BOLA 4996 U" at bounding box center [508, 224] width 313 height 20
click at [184, 214] on div "Por cotizar SOL056017 [DATE]" at bounding box center [165, 217] width 122 height 10
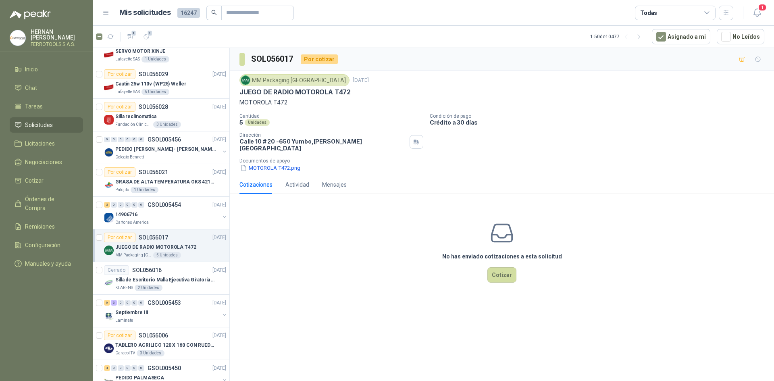
scroll to position [1274, 0]
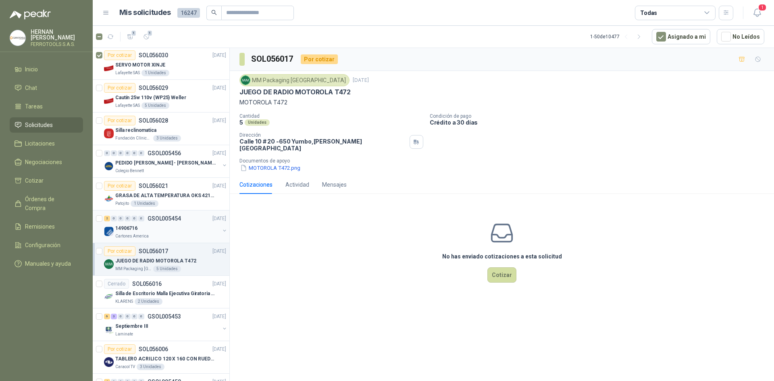
click at [178, 227] on div "14906716" at bounding box center [167, 228] width 104 height 10
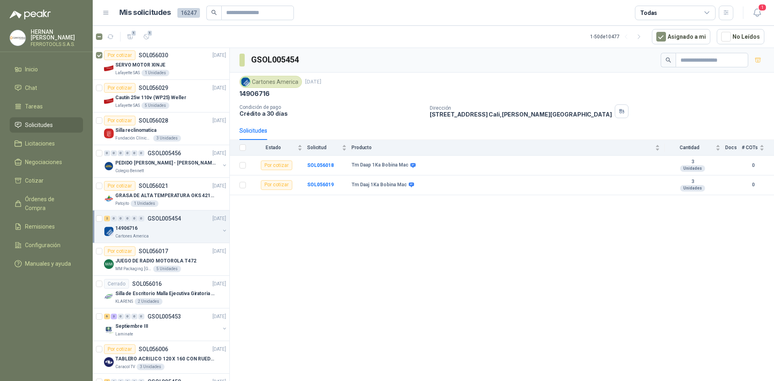
scroll to position [1234, 0]
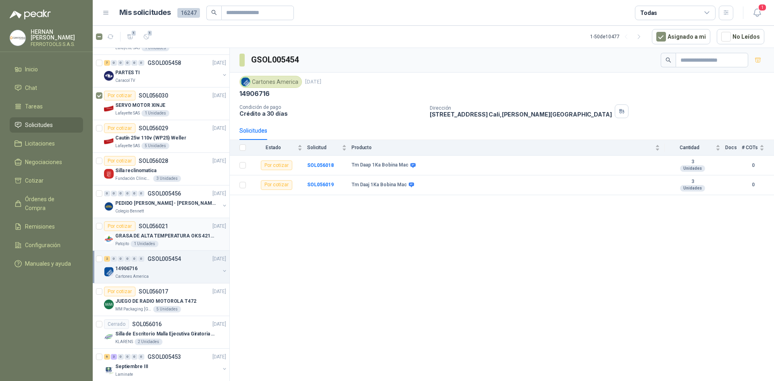
click at [177, 247] on article "Por cotizar SOL056021 [DATE] GRASA DE ALTA TEMPERATURA OKS 4210 X 5 KG Patojito…" at bounding box center [161, 234] width 137 height 33
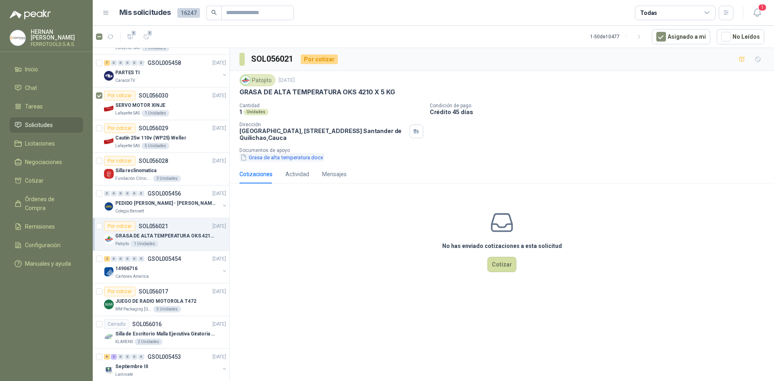
click at [301, 159] on button "Grasa de alta temperatura.docx" at bounding box center [281, 157] width 85 height 8
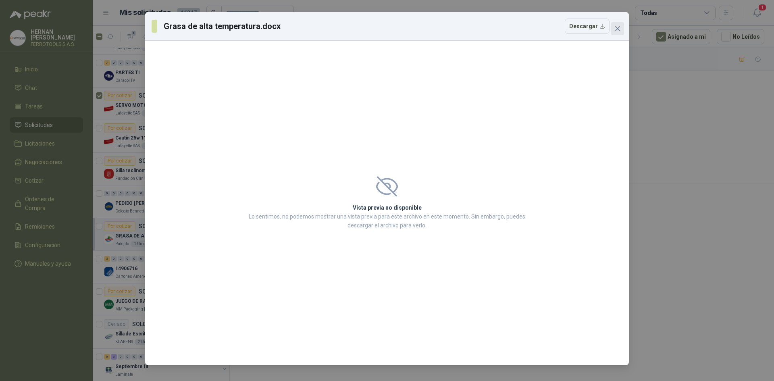
click at [617, 29] on icon "close" at bounding box center [617, 28] width 5 height 5
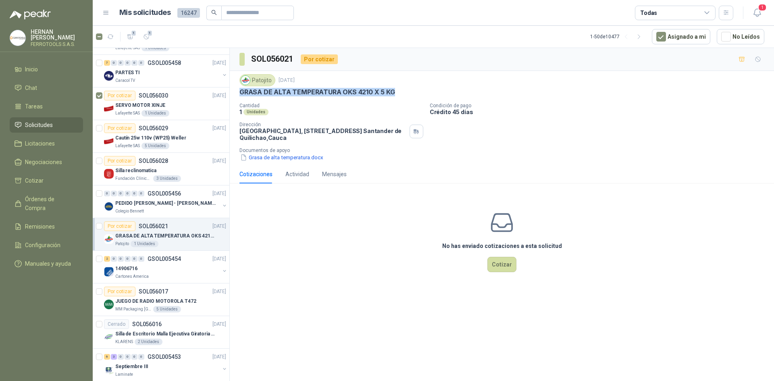
drag, startPoint x: 401, startPoint y: 91, endPoint x: 235, endPoint y: 93, distance: 165.7
click at [235, 93] on div "Patojito [DATE] GRASA DE ALTA TEMPERATURA OKS 4210 X 5 KG Cantidad 1 Unidades C…" at bounding box center [502, 118] width 544 height 94
copy p "GRASA DE ALTA TEMPERATURA OKS 4210 X 5 KG"
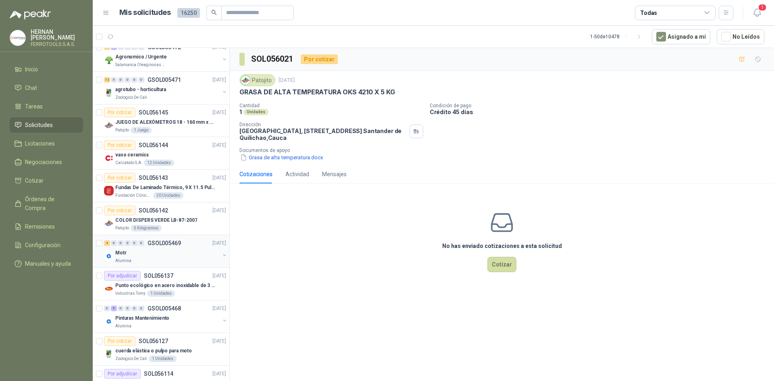
scroll to position [121, 0]
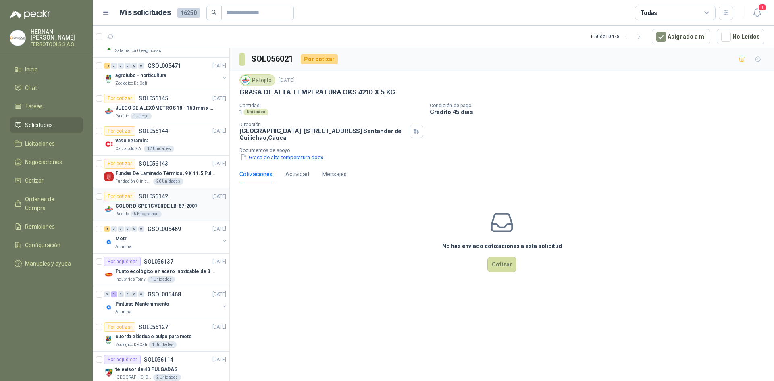
click at [186, 216] on div "Patojito 5 Kilogramos" at bounding box center [170, 214] width 111 height 6
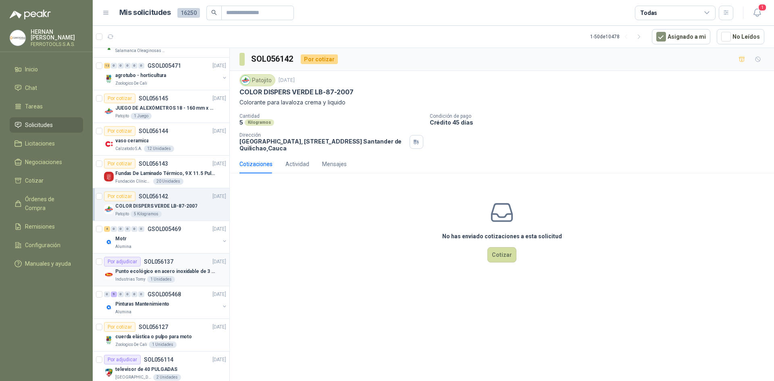
scroll to position [161, 0]
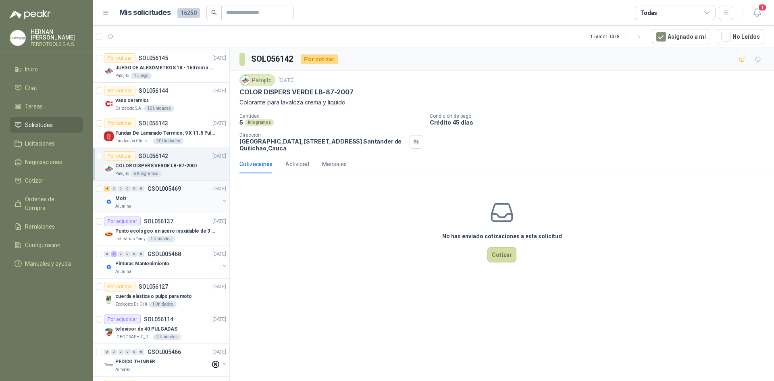
click at [161, 208] on div "Alumina" at bounding box center [167, 206] width 104 height 6
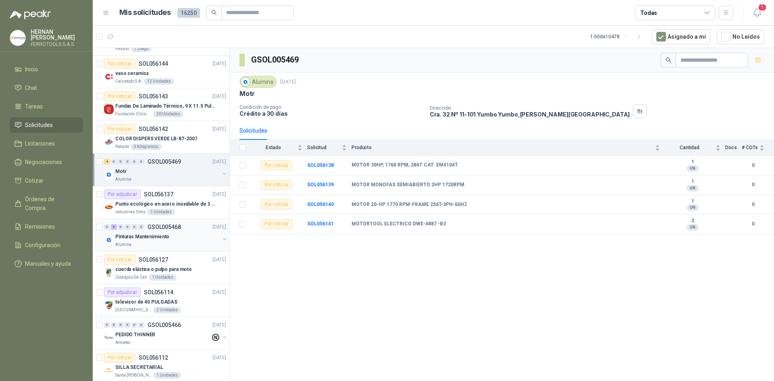
scroll to position [202, 0]
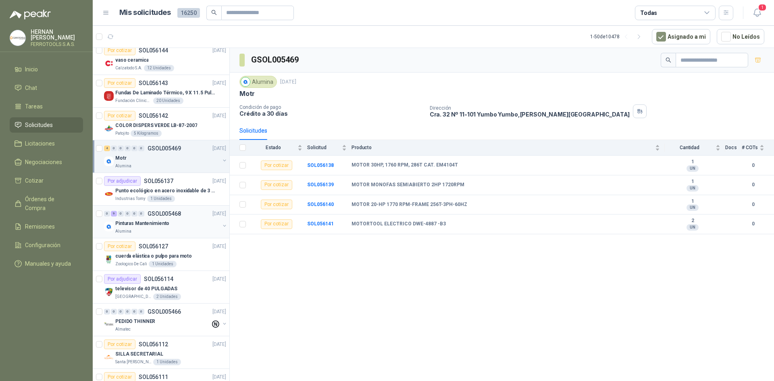
click at [176, 231] on div "Alumina" at bounding box center [167, 231] width 104 height 6
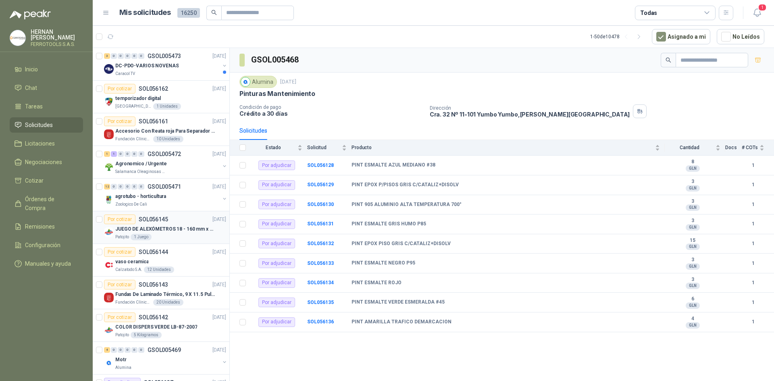
click at [170, 232] on p "JUEGO DE ALEXÓMETROS 18 - 160 mm x 0,01 mm 2824-S3" at bounding box center [165, 229] width 100 height 8
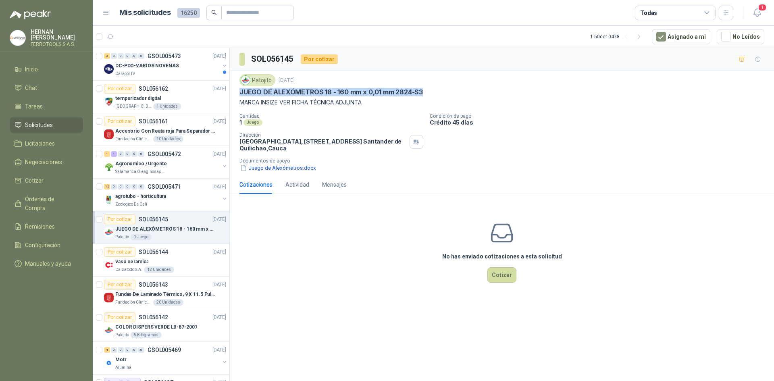
drag, startPoint x: 239, startPoint y: 92, endPoint x: 447, endPoint y: 92, distance: 207.6
click at [447, 92] on div "Patojito 16 sept, 2025 JUEGO DE ALEXÓMETROS 18 - 160 mm x 0,01 mm 2824-S3 MARCA…" at bounding box center [502, 123] width 544 height 104
click at [370, 99] on p "MARCA INSIZE VER FICHA TÉCNICA ADJUNTA" at bounding box center [501, 102] width 525 height 9
click at [265, 169] on button "Juego de Alexómetros.docx" at bounding box center [277, 168] width 77 height 8
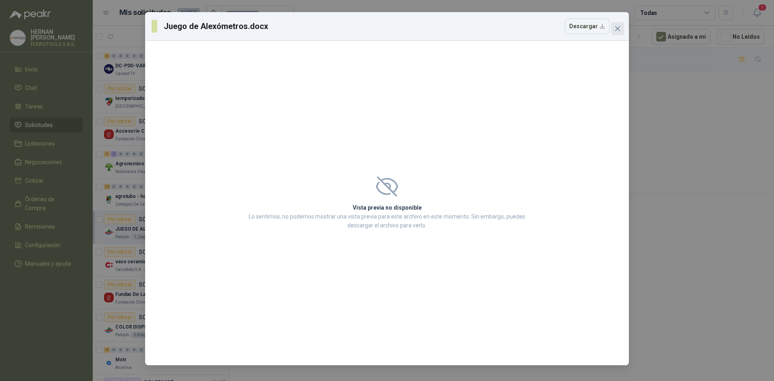
click at [622, 31] on span "Close" at bounding box center [617, 28] width 13 height 6
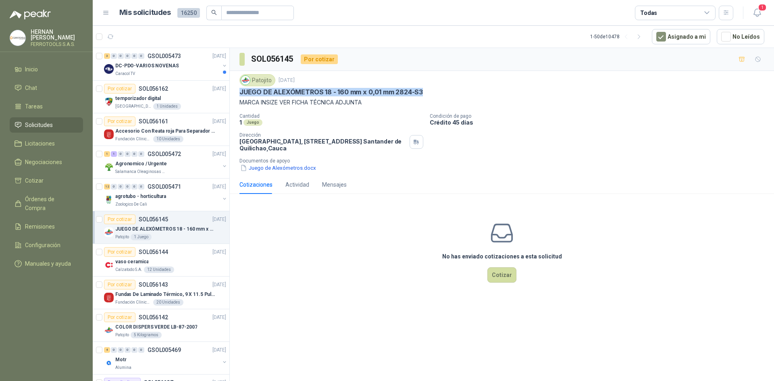
drag, startPoint x: 239, startPoint y: 92, endPoint x: 431, endPoint y: 89, distance: 191.1
click at [431, 89] on div "JUEGO DE ALEXÓMETROS 18 - 160 mm x 0,01 mm 2824-S3" at bounding box center [501, 92] width 525 height 8
copy p "JUEGO DE ALEXÓMETROS 18 - 160 mm x 0,01 mm 2824-S3"
